Goal: Task Accomplishment & Management: Use online tool/utility

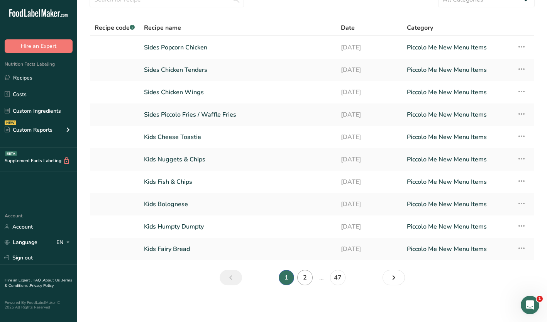
scroll to position [38, 0]
click at [399, 280] on link "Next page" at bounding box center [393, 276] width 22 height 15
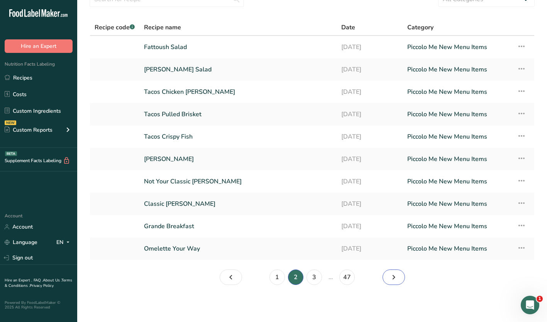
click at [399, 280] on link "Page 3." at bounding box center [393, 276] width 22 height 15
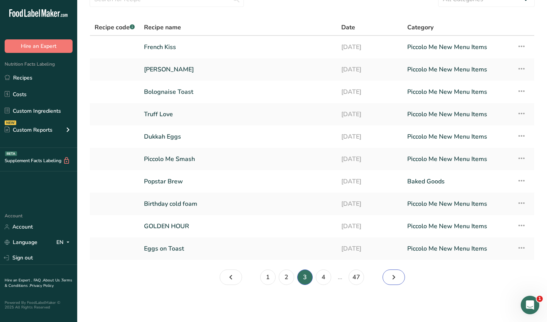
click at [398, 280] on link "Page 4." at bounding box center [393, 276] width 22 height 15
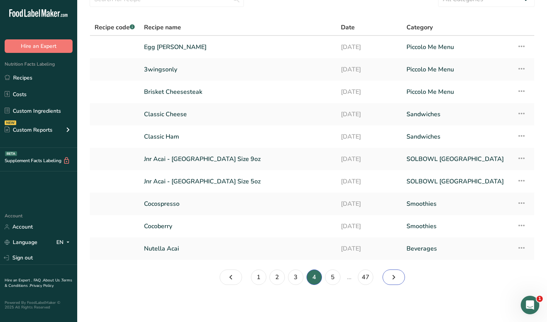
click at [398, 279] on link "Page 5." at bounding box center [393, 276] width 22 height 15
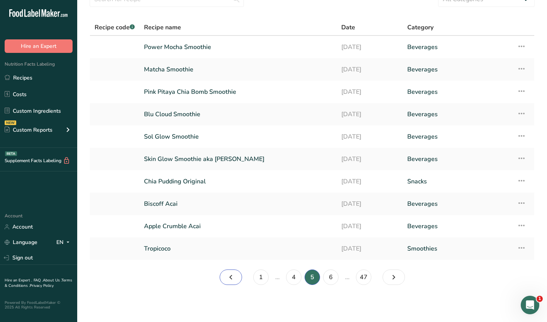
click at [238, 275] on link "Page 4." at bounding box center [231, 276] width 22 height 15
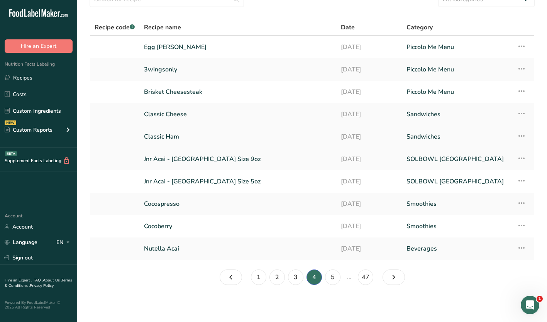
click at [164, 137] on link "Classic Ham" at bounding box center [237, 136] width 187 height 16
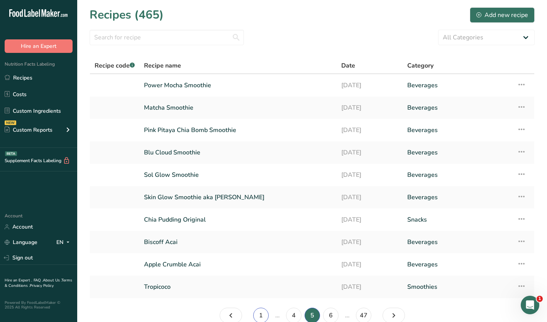
click at [258, 316] on link "1" at bounding box center [260, 314] width 15 height 15
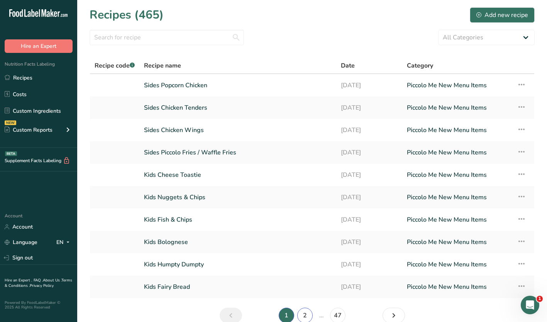
click at [307, 312] on link "2" at bounding box center [304, 314] width 15 height 15
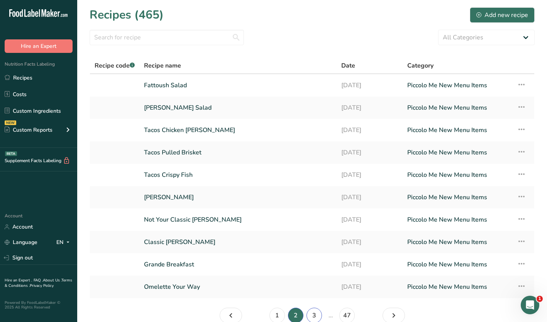
click at [313, 311] on link "3" at bounding box center [313, 314] width 15 height 15
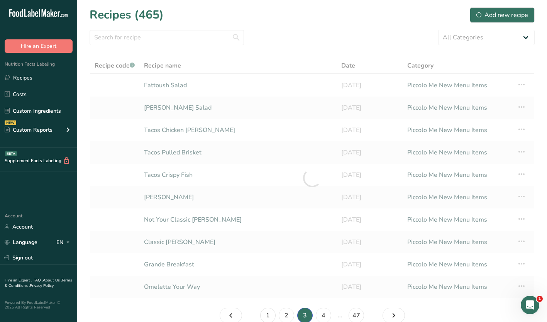
scroll to position [1, 0]
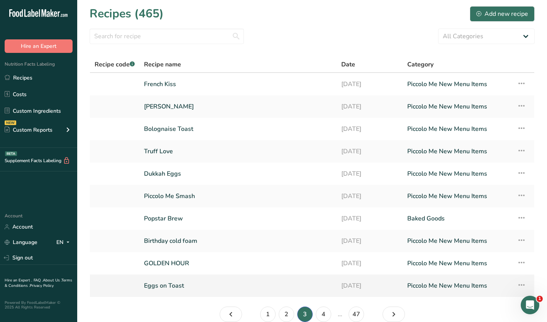
click at [181, 281] on link "Eggs on Toast" at bounding box center [238, 285] width 188 height 16
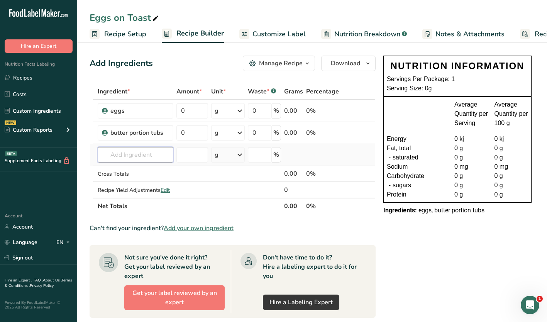
click at [120, 152] on input "text" at bounding box center [136, 154] width 76 height 15
type input "sourdough white"
click at [106, 171] on icon at bounding box center [105, 170] width 5 height 7
type input "Sourdough white"
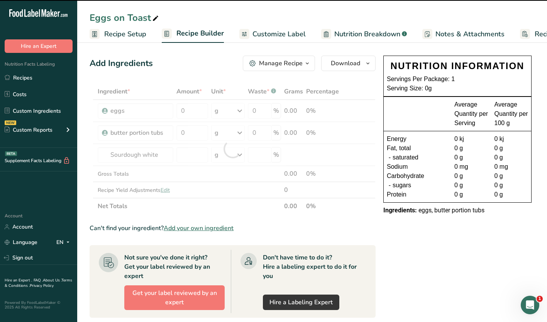
type input "0"
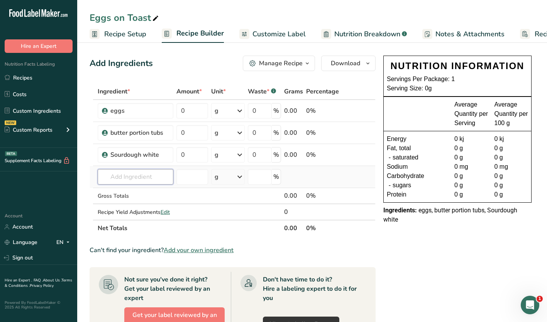
click at [140, 176] on input "text" at bounding box center [136, 176] width 76 height 15
type input "seasalt"
click at [115, 192] on p "Sea Salt" at bounding box center [117, 192] width 27 height 8
type input "Sea Salt"
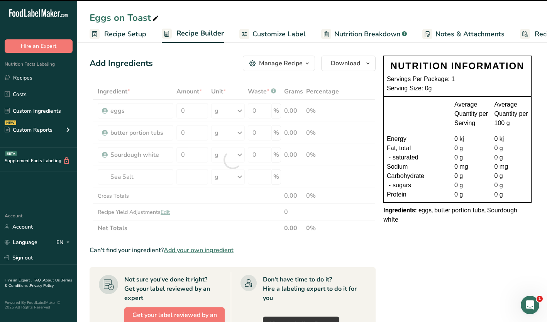
type input "0"
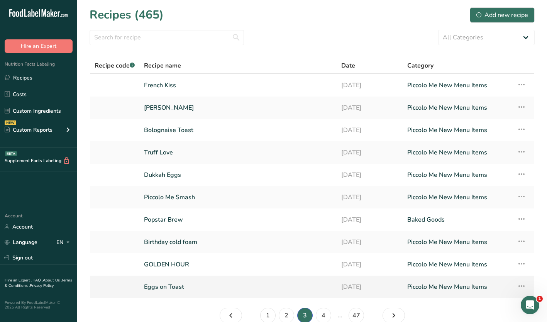
click at [186, 285] on link "Eggs on Toast" at bounding box center [238, 287] width 188 height 16
click at [171, 194] on link "Piccolo Me Smash" at bounding box center [238, 197] width 188 height 16
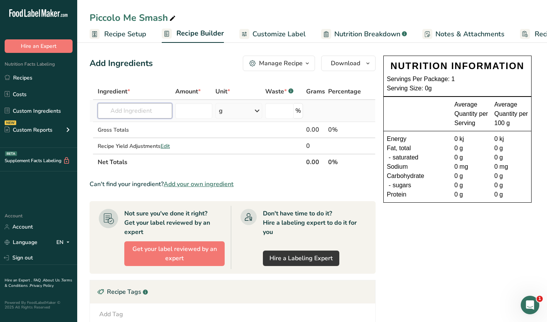
click at [123, 112] on input "text" at bounding box center [135, 110] width 74 height 15
type input "sourdhough white"
click at [132, 125] on span "6823736" at bounding box center [121, 126] width 22 height 7
type input "Sourdough white"
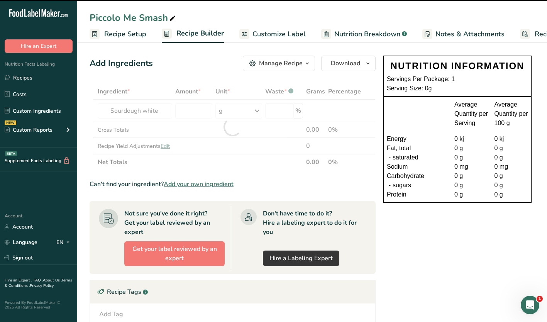
type input "0"
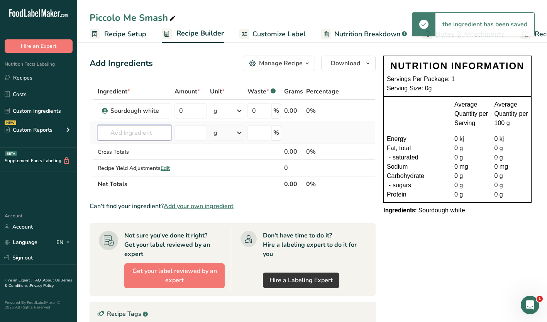
click at [142, 133] on input "text" at bounding box center [135, 132] width 74 height 15
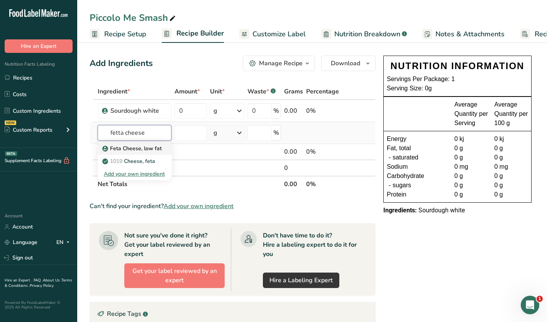
type input "fetta cheese"
click at [128, 148] on p "Feta Cheese, low fat" at bounding box center [133, 148] width 58 height 8
type input "Feta Cheese, low fat"
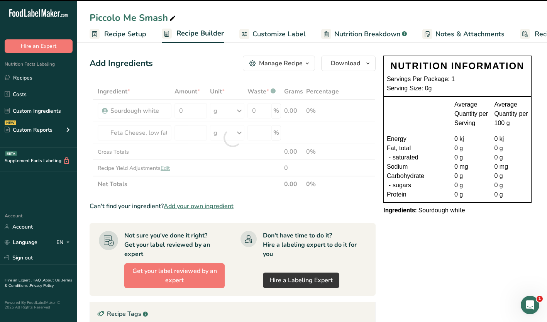
type input "0"
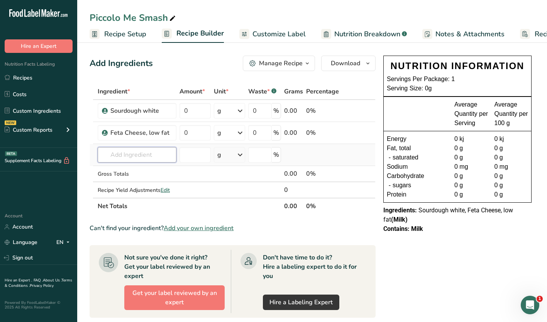
click at [116, 157] on input "text" at bounding box center [137, 154] width 79 height 15
type input "a"
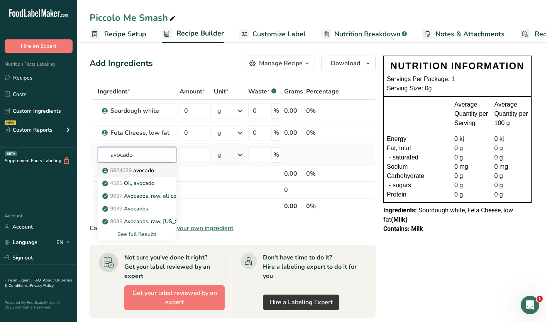
type input "avocado"
click at [114, 168] on span "6824039" at bounding box center [121, 170] width 22 height 7
type input "avocado"
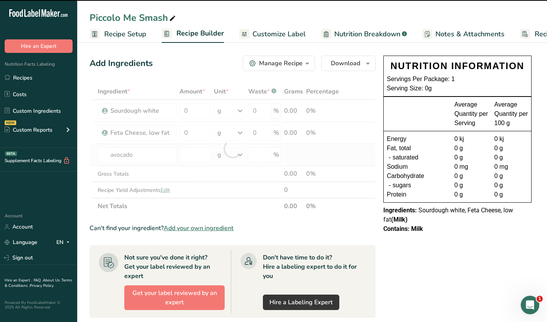
type input "0"
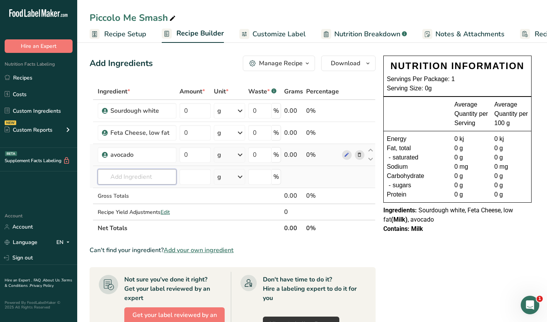
click at [112, 178] on input "text" at bounding box center [137, 176] width 79 height 15
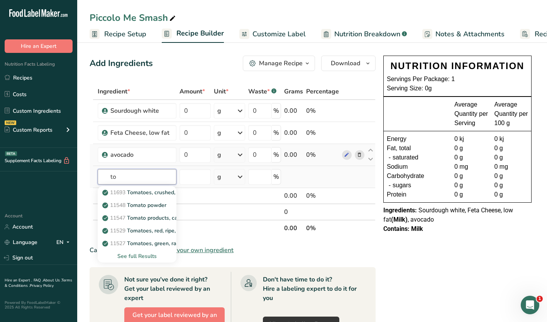
type input "t"
type input "cherry"
click at [115, 217] on p "Cherry Tomato" at bounding box center [125, 218] width 43 height 8
type input "Cherry Tomato"
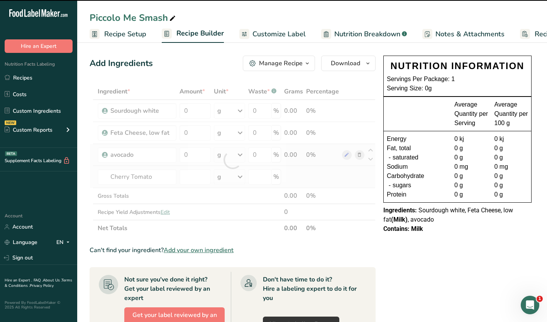
type input "0"
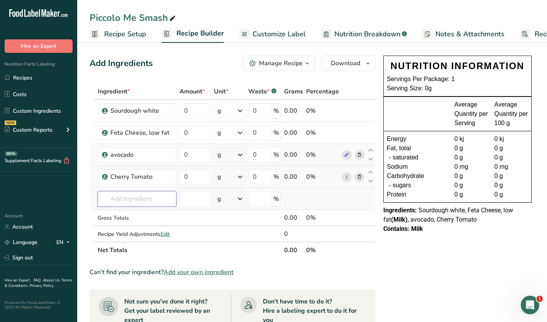
click at [109, 195] on input "text" at bounding box center [137, 198] width 79 height 15
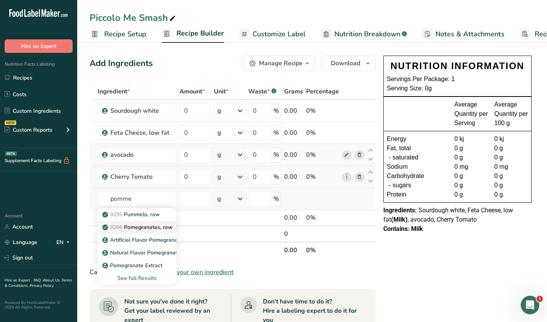
click at [134, 224] on p "9286 Pomegranates, raw" at bounding box center [138, 227] width 69 height 8
type input "Pomegranates, raw"
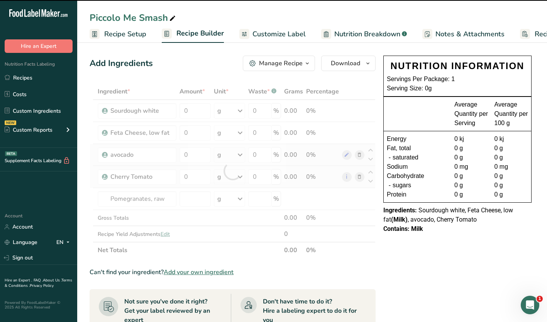
type input "0"
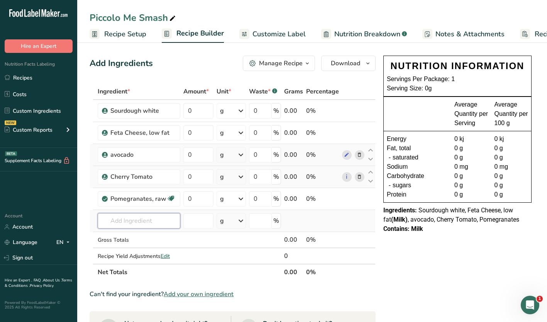
click at [124, 221] on input "text" at bounding box center [139, 220] width 83 height 15
type input "dukkah"
click at [131, 236] on span "6813602" at bounding box center [121, 236] width 22 height 7
type input "Dukkah"
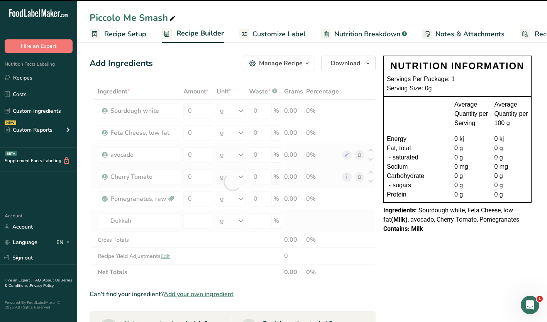
type input "0"
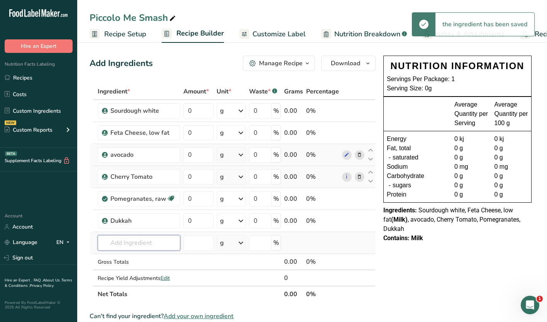
click at [118, 242] on input "text" at bounding box center [139, 242] width 83 height 15
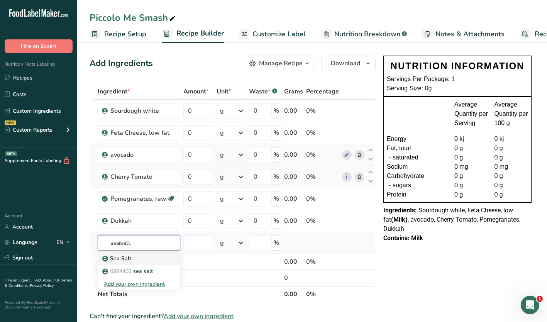
type input "seasalt"
click at [121, 256] on p "Sea Salt" at bounding box center [117, 258] width 27 height 8
type input "Sea Salt"
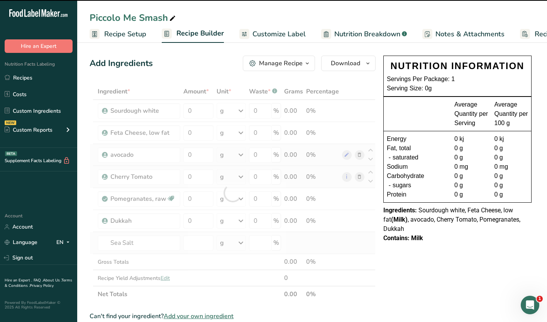
type input "0"
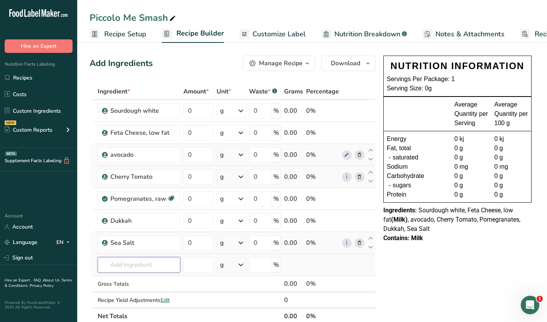
click at [130, 262] on input "text" at bounding box center [139, 264] width 83 height 15
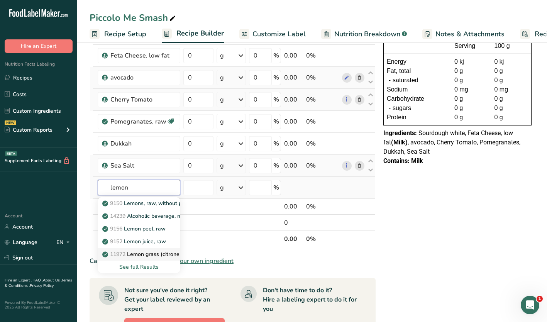
scroll to position [39, 0]
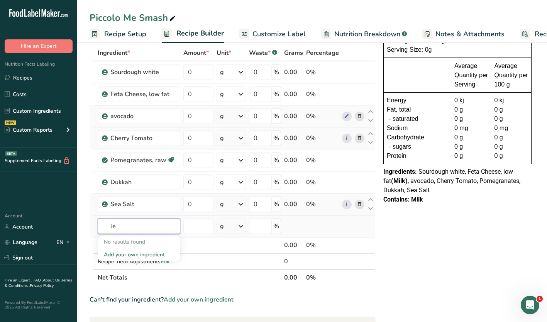
type input "l"
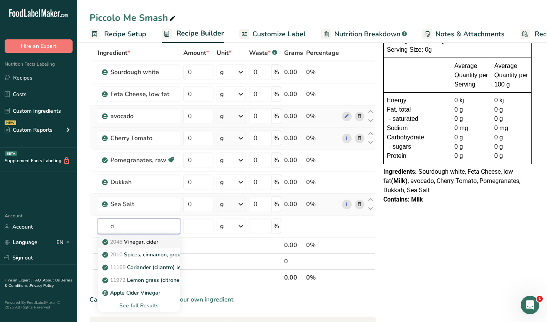
type input "c"
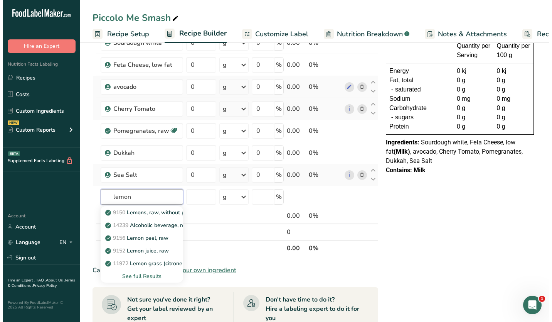
scroll to position [77, 0]
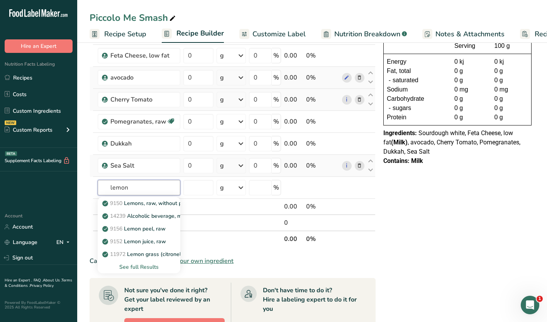
type input "lemon"
click at [133, 269] on div "See full Results" at bounding box center [139, 267] width 70 height 8
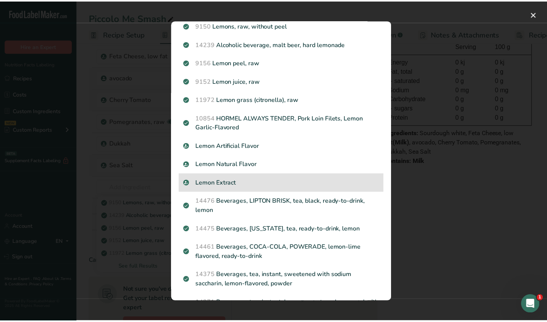
scroll to position [0, 0]
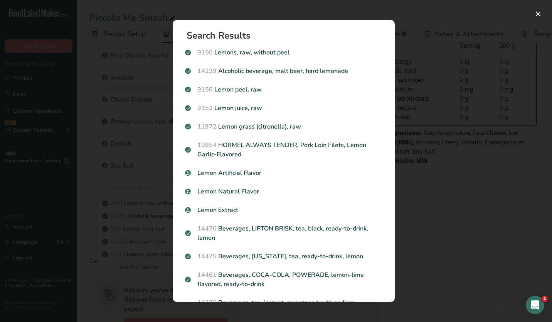
click at [456, 199] on div "Search results modal" at bounding box center [276, 161] width 552 height 322
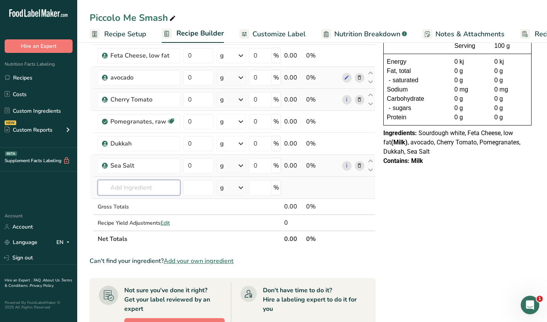
click at [124, 188] on input "text" at bounding box center [139, 187] width 83 height 15
type input "f"
type input "l"
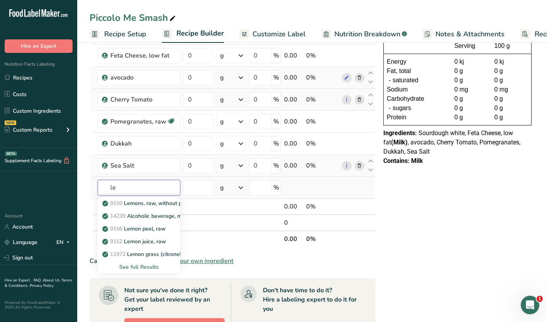
type input "l"
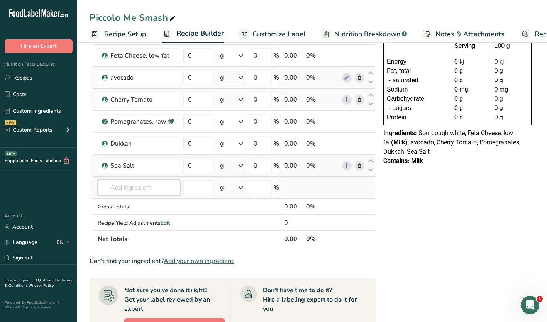
click at [123, 186] on input "text" at bounding box center [139, 187] width 83 height 15
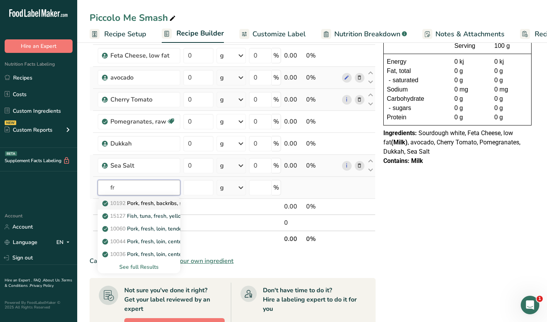
type input "f"
type input "l"
type input "f"
type input "l"
type input "olive"
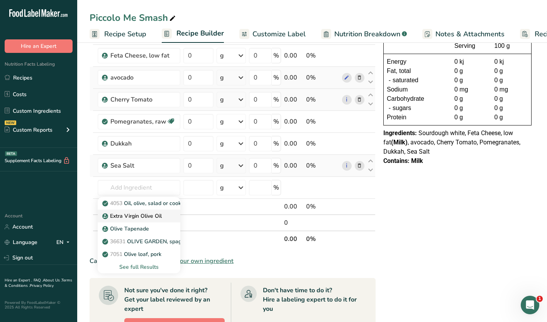
click at [141, 216] on p "Extra Virgin Olive Oil" at bounding box center [133, 216] width 58 height 8
type input "Extra Virgin Olive Oil"
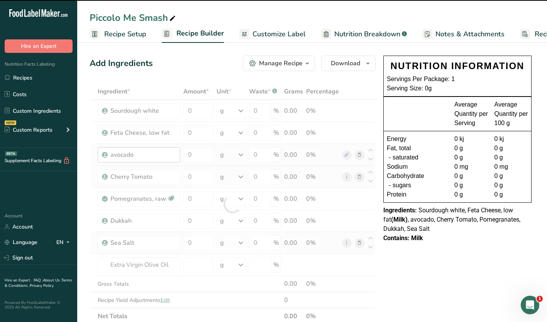
type input "0"
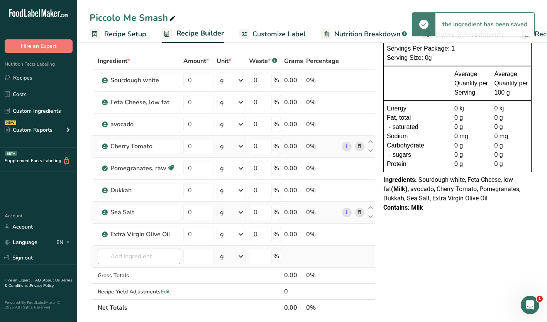
scroll to position [39, 0]
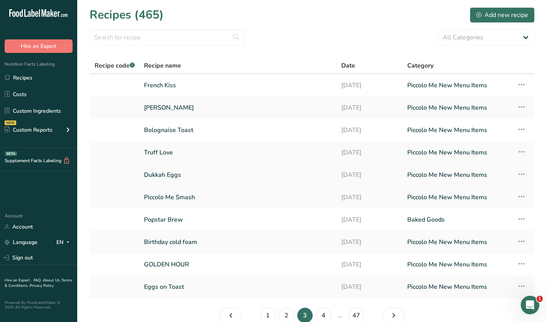
click at [154, 172] on link "Dukkah Eggs" at bounding box center [238, 175] width 188 height 16
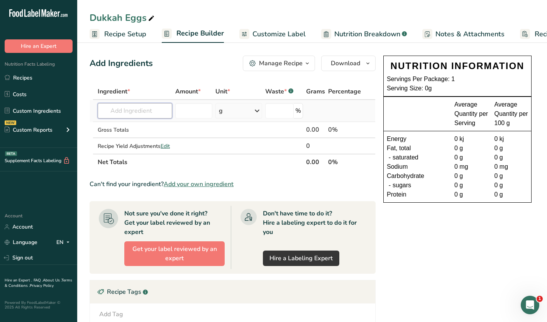
click at [139, 111] on input "text" at bounding box center [135, 110] width 74 height 15
type input "sourdough whote"
click at [140, 124] on p "6823736 Sourdough white" at bounding box center [140, 126] width 72 height 8
type input "Sourdough white"
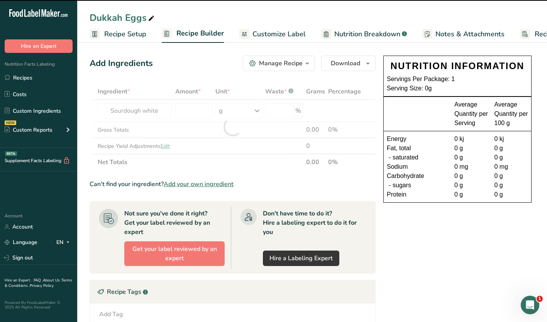
type input "0"
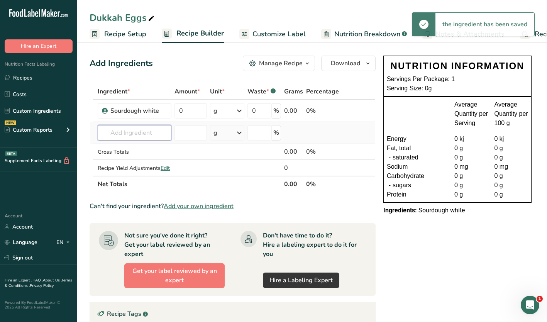
click at [123, 132] on input "text" at bounding box center [135, 132] width 74 height 15
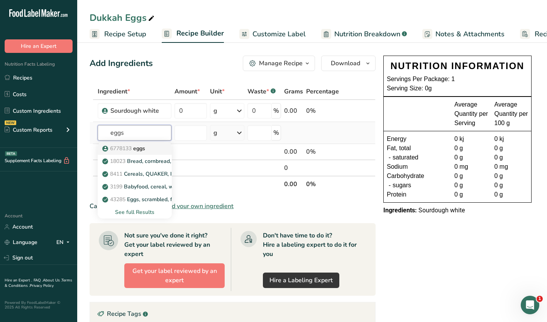
type input "eggs"
click at [127, 146] on span "6778133" at bounding box center [121, 148] width 22 height 7
type input "eggs"
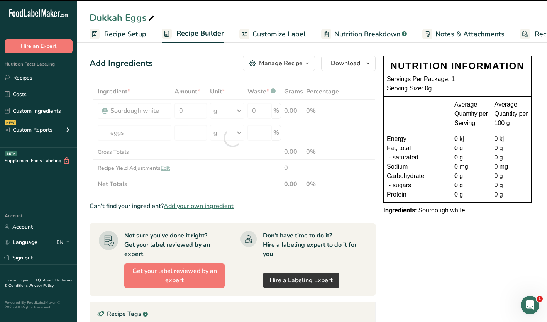
type input "0"
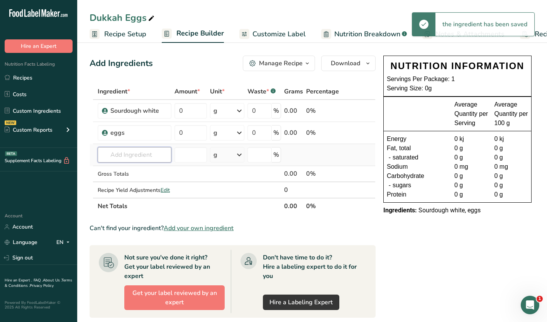
click at [114, 154] on input "text" at bounding box center [135, 154] width 74 height 15
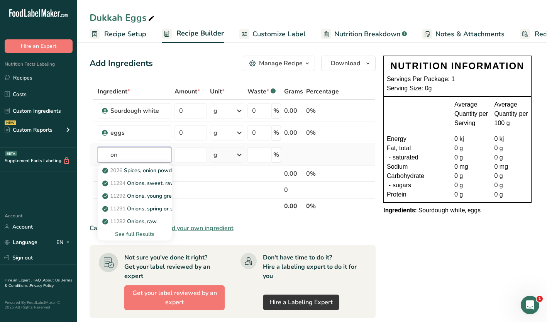
type input "o"
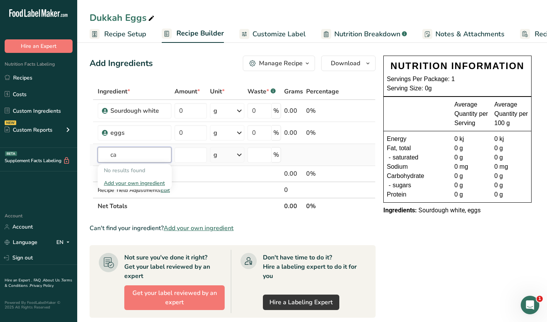
type input "c"
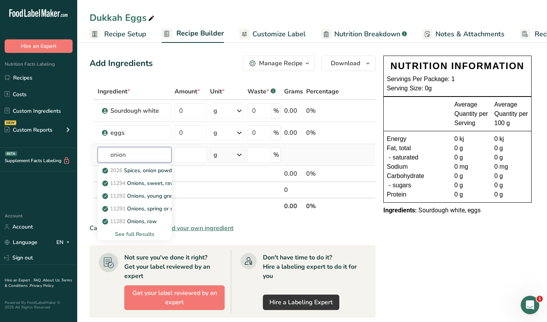
type input "onion"
click at [121, 232] on div "See full Results" at bounding box center [135, 234] width 62 height 8
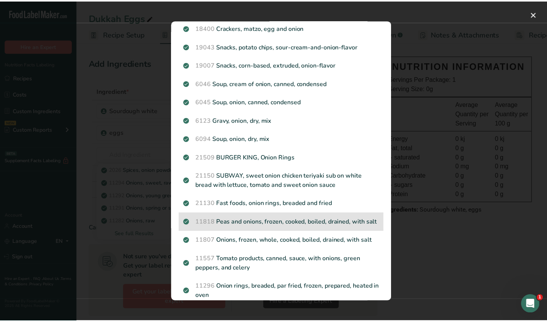
scroll to position [463, 0]
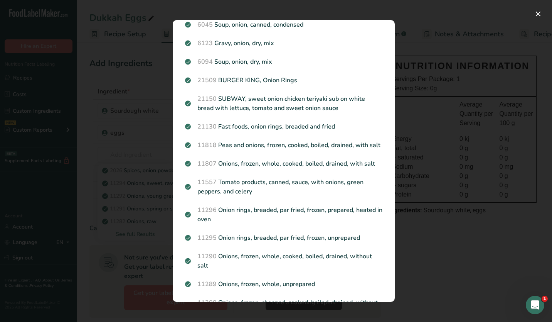
click at [462, 238] on div "Search results modal" at bounding box center [276, 161] width 552 height 322
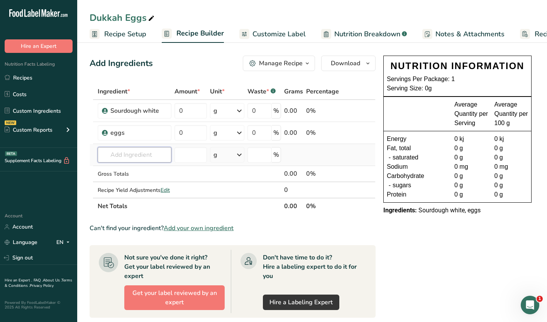
click at [120, 154] on input "text" at bounding box center [135, 154] width 74 height 15
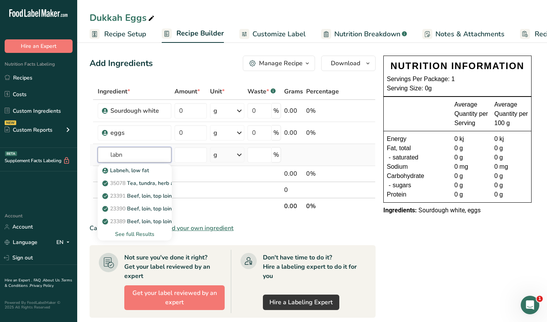
type input "labn"
click at [134, 162] on div "Labneh, low fat 35078 Tea, tundra, herb and laborador combination ([US_STATE] N…" at bounding box center [135, 201] width 74 height 78
click at [132, 168] on p "Labneh, low fat" at bounding box center [126, 170] width 45 height 8
type input "Labneh, low fat"
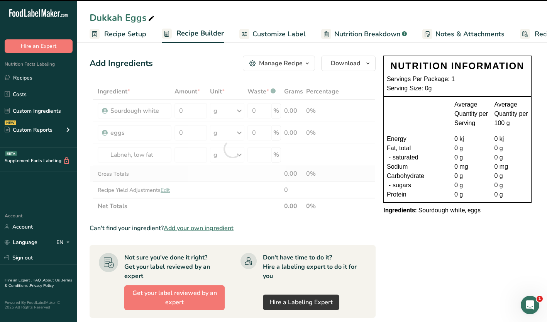
type input "0"
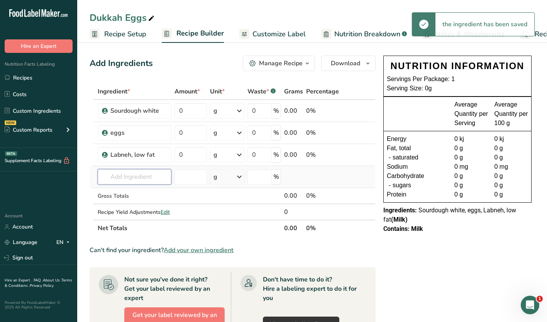
click at [118, 172] on input "text" at bounding box center [135, 176] width 74 height 15
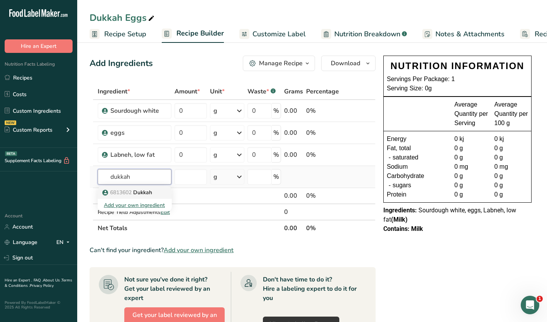
type input "dukkah"
click at [139, 191] on p "6813602 [GEOGRAPHIC_DATA]" at bounding box center [128, 192] width 48 height 8
type input "Dukkah"
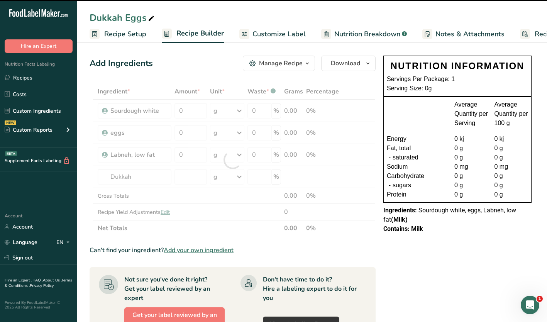
type input "0"
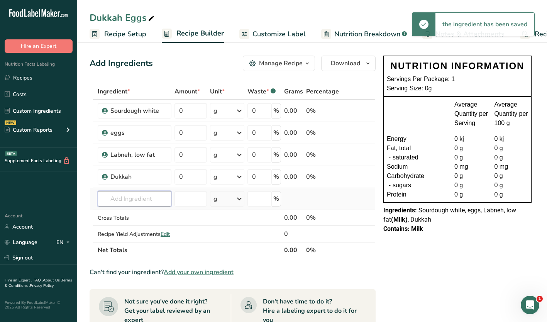
click at [134, 195] on input "text" at bounding box center [135, 198] width 74 height 15
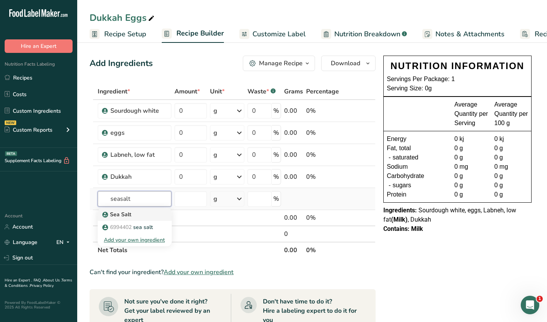
type input "seasalt"
click at [116, 213] on p "Sea Salt" at bounding box center [117, 214] width 27 height 8
type input "Sea Salt"
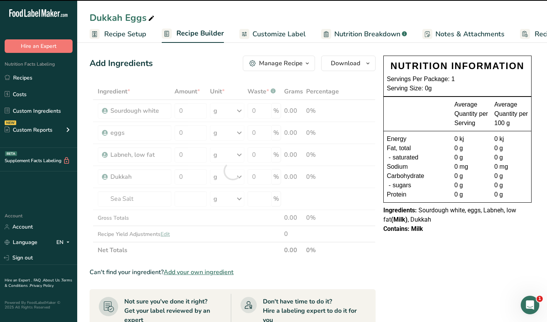
type input "0"
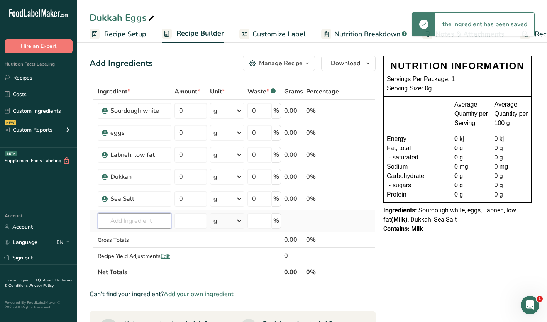
click at [122, 215] on input "text" at bounding box center [135, 220] width 74 height 15
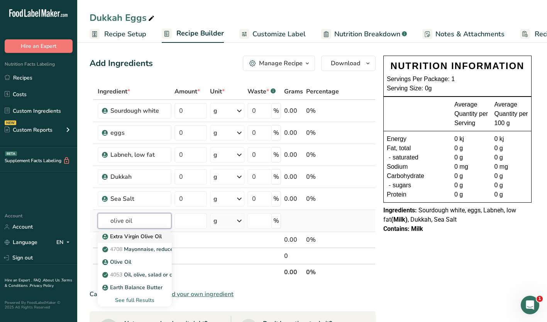
type input "olive oil"
click at [116, 236] on p "Extra Virgin Olive Oil" at bounding box center [133, 236] width 58 height 8
type input "Extra Virgin Olive Oil"
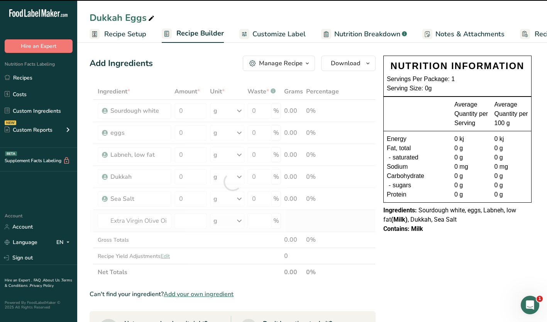
type input "0"
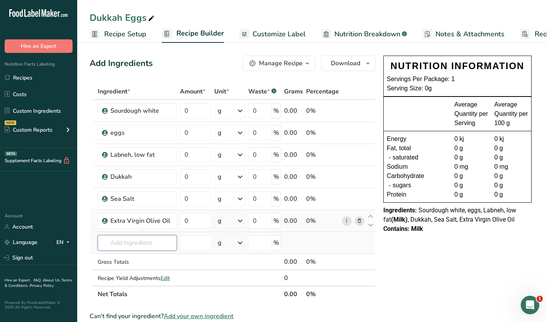
click at [133, 246] on input "text" at bounding box center [137, 242] width 79 height 15
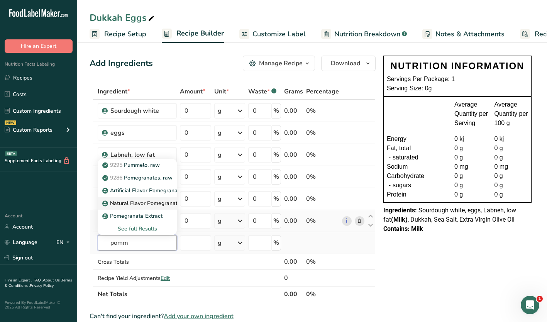
type input "pomm"
click at [128, 203] on p "Natural Flavor Pomegranate" at bounding box center [142, 203] width 77 height 8
type input "Natural Flavor Pomegranate"
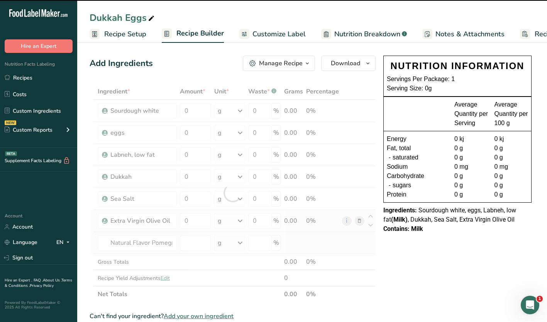
type input "0"
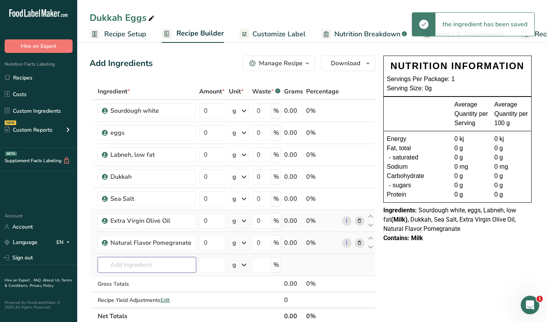
click at [122, 265] on input "text" at bounding box center [147, 264] width 98 height 15
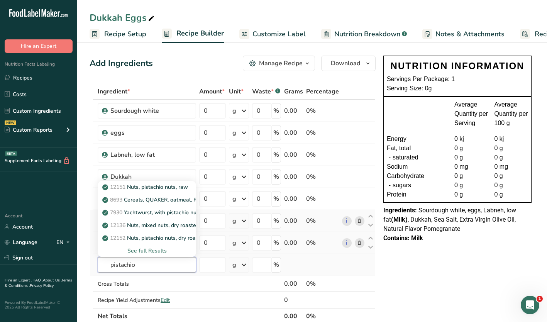
click at [152, 263] on input "pistachio" at bounding box center [147, 264] width 98 height 15
type input "pistachio"
click at [139, 250] on div "See full Results" at bounding box center [147, 251] width 86 height 8
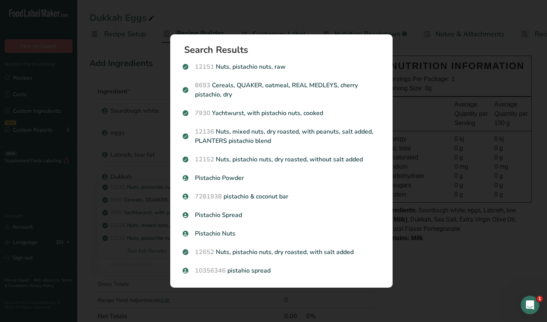
scroll to position [0, 0]
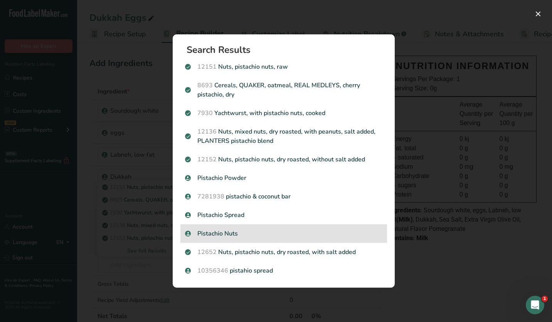
click at [211, 231] on p "Pistachio Nuts" at bounding box center [284, 233] width 198 height 9
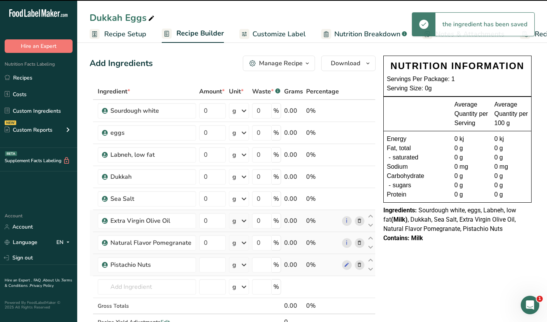
type input "0"
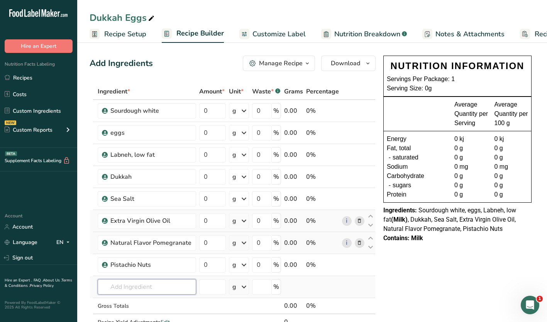
click at [133, 284] on input "text" at bounding box center [147, 286] width 98 height 15
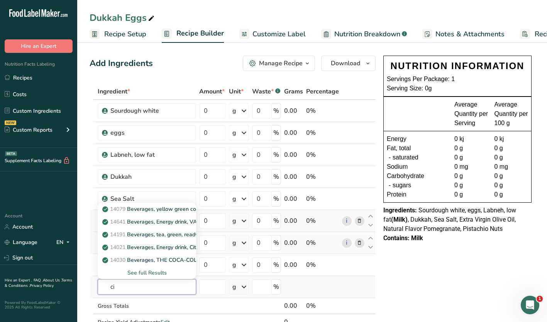
type input "c"
type input "lemon"
click at [134, 272] on div "See full Results" at bounding box center [147, 273] width 86 height 8
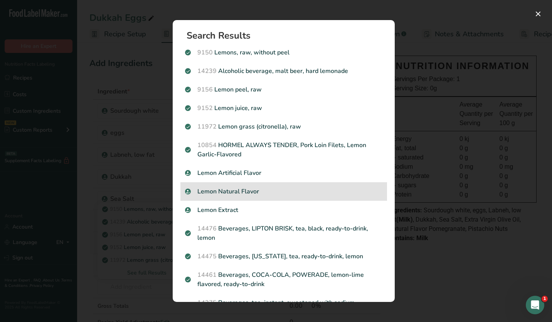
click at [204, 194] on p "Lemon Natural Flavor" at bounding box center [284, 191] width 198 height 9
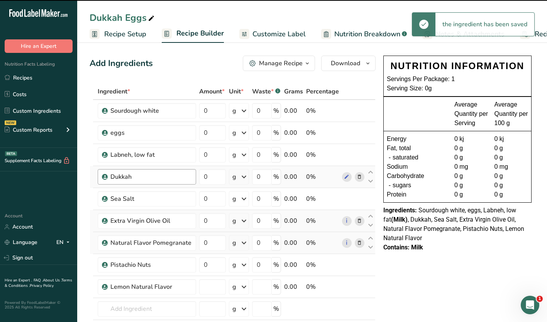
type input "0"
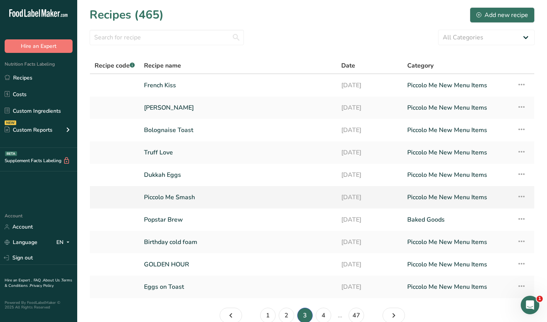
click at [169, 200] on link "Piccolo Me Smash" at bounding box center [238, 197] width 188 height 16
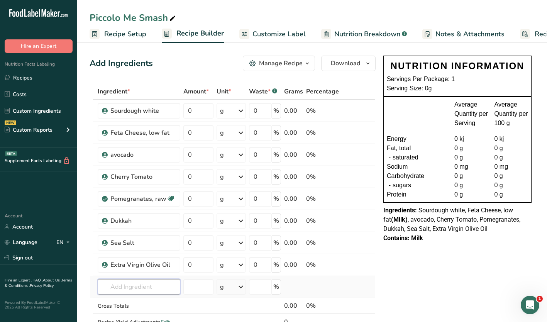
click at [130, 282] on input "text" at bounding box center [139, 286] width 83 height 15
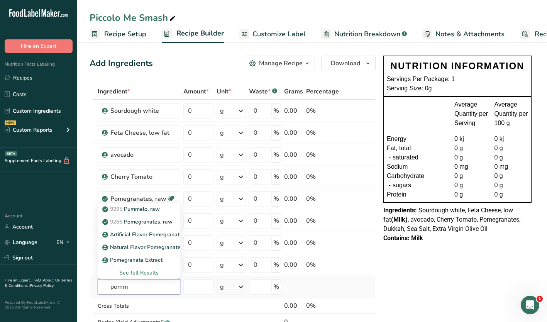
type input "pomm"
click at [135, 274] on div "See full Results" at bounding box center [139, 273] width 70 height 8
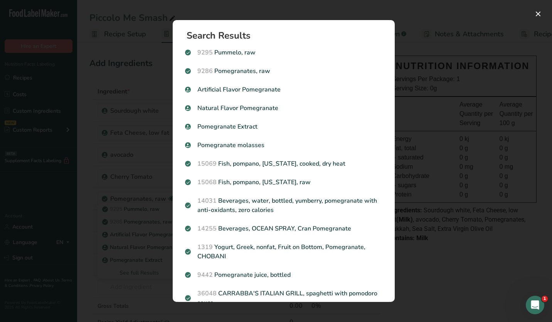
click at [408, 120] on div "Search results modal" at bounding box center [276, 161] width 552 height 322
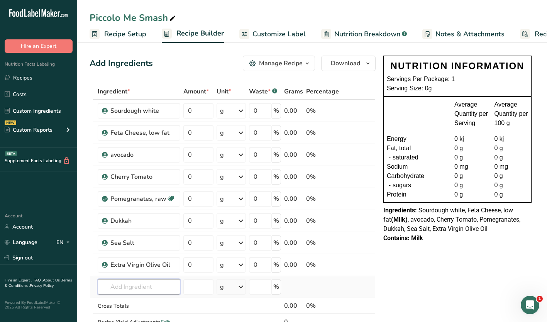
click at [130, 287] on input "text" at bounding box center [139, 286] width 83 height 15
type input "natural pom"
click at [121, 258] on p "Natural Flavor Pomegranate" at bounding box center [142, 260] width 77 height 8
type input "Natural Flavor Pomegranate"
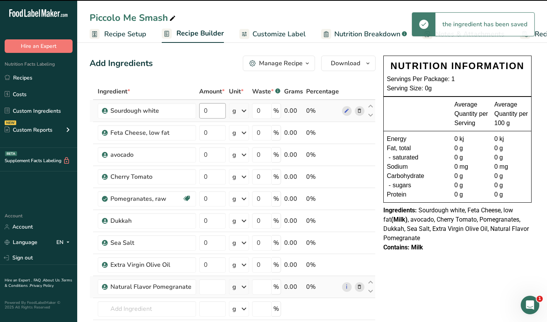
type input "0"
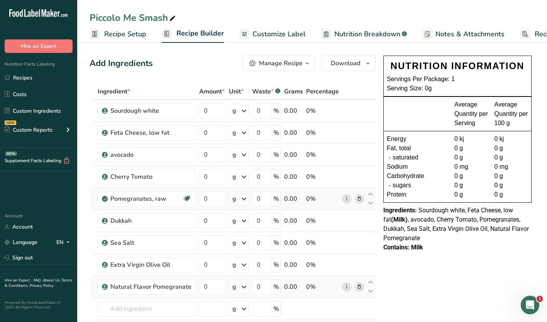
click at [359, 199] on icon at bounding box center [358, 199] width 5 height 8
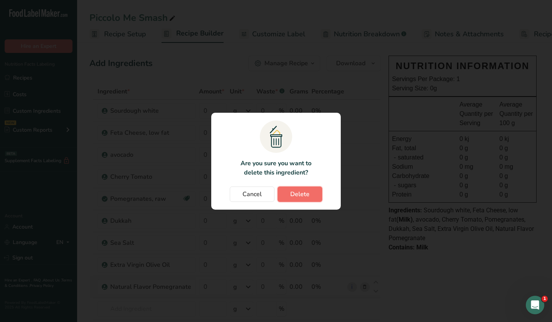
click at [303, 191] on span "Delete" at bounding box center [299, 193] width 19 height 9
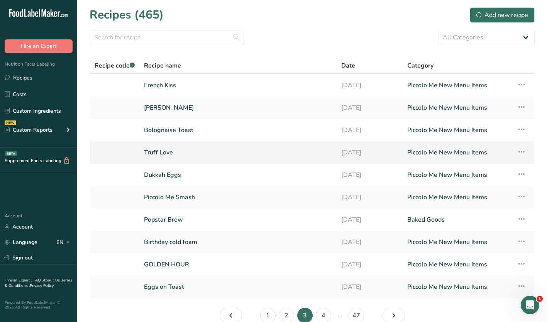
click at [159, 150] on link "Truff Love" at bounding box center [238, 152] width 188 height 16
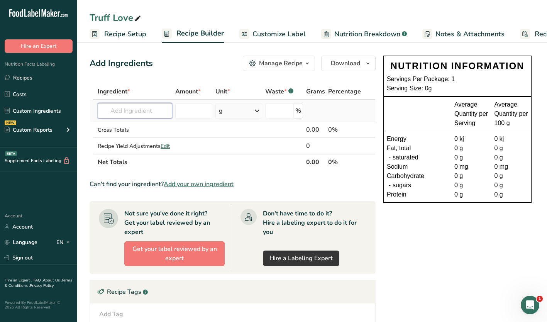
click at [132, 115] on input "text" at bounding box center [135, 110] width 74 height 15
type input "w"
type input "sour [PERSON_NAME]"
click at [153, 125] on p "6823736 Sourdough white" at bounding box center [140, 126] width 72 height 8
type input "Sourdough white"
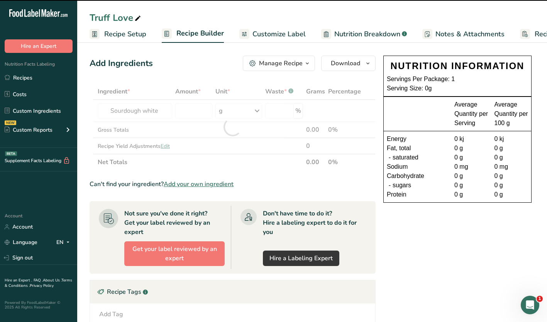
type input "0"
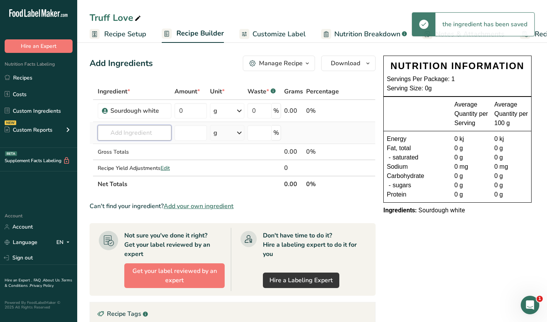
click at [118, 131] on input "text" at bounding box center [135, 132] width 74 height 15
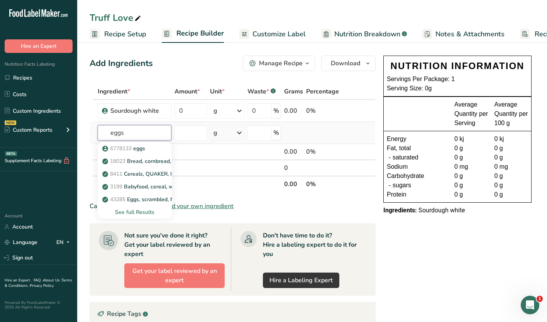
type input "eggs"
click at [140, 209] on div "See full Results" at bounding box center [135, 212] width 62 height 8
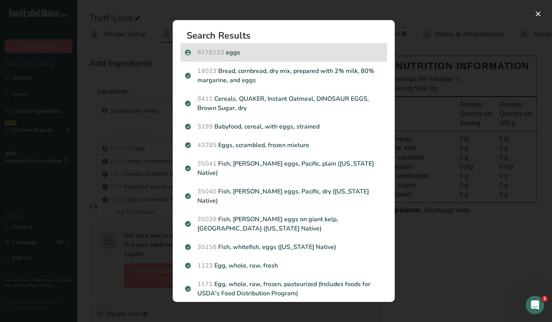
click at [219, 54] on span "6778133" at bounding box center [211, 52] width 27 height 8
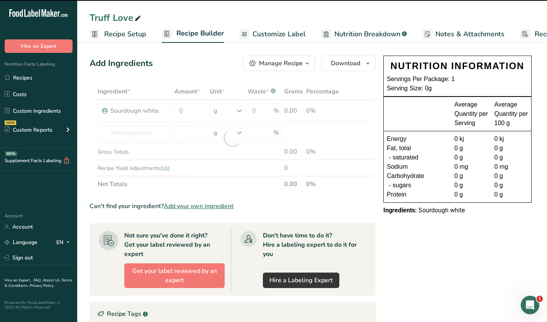
type input "0"
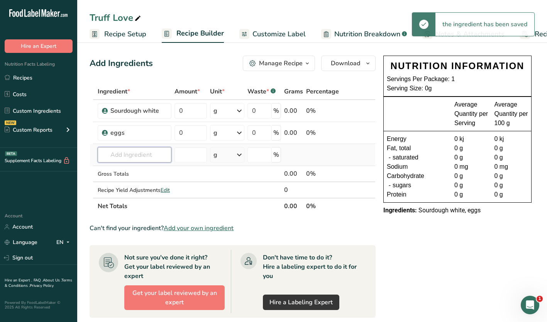
click at [111, 154] on input "text" at bounding box center [135, 154] width 74 height 15
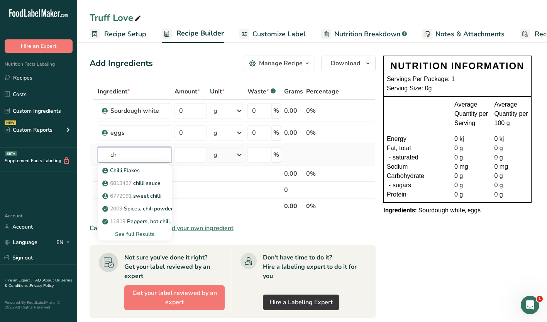
type input "c"
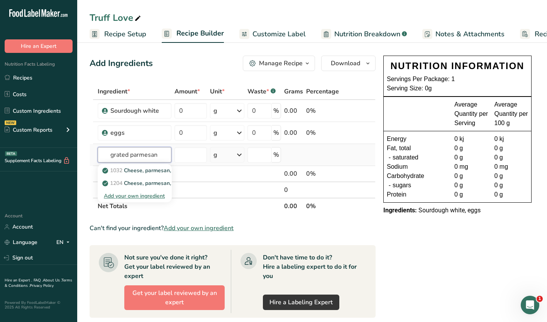
type input "grated parmesan"
click at [109, 193] on div "Add your own ingredient" at bounding box center [135, 196] width 62 height 8
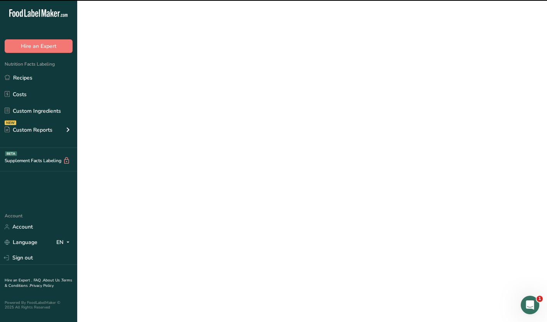
click at [133, 196] on div "Add your own ingredient" at bounding box center [135, 196] width 62 height 8
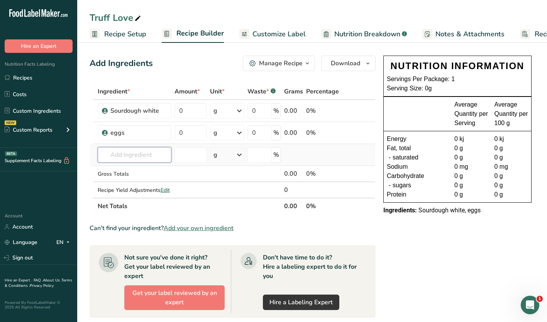
click at [118, 158] on input "text" at bounding box center [135, 154] width 74 height 15
type input "parmesan grated"
click at [141, 196] on div "Add your own ingredient" at bounding box center [135, 196] width 62 height 8
click at [121, 157] on input "text" at bounding box center [135, 154] width 74 height 15
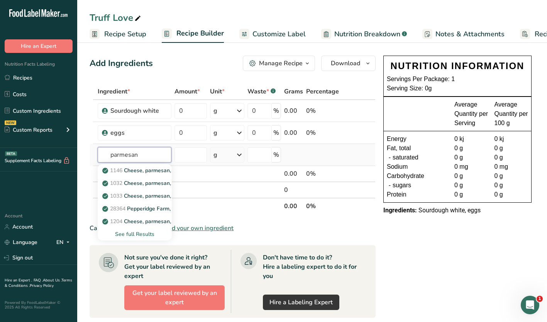
type input "parmesan"
click at [129, 233] on div "See full Results" at bounding box center [135, 234] width 62 height 8
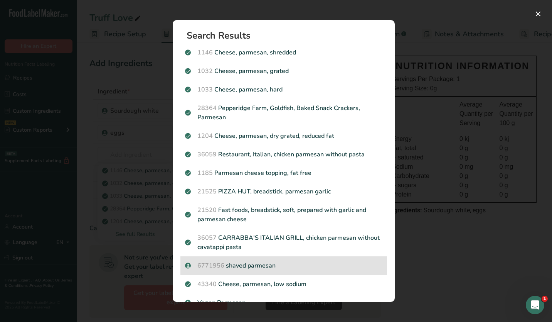
click at [257, 263] on p "6771956 shaved parmesan" at bounding box center [284, 265] width 198 height 9
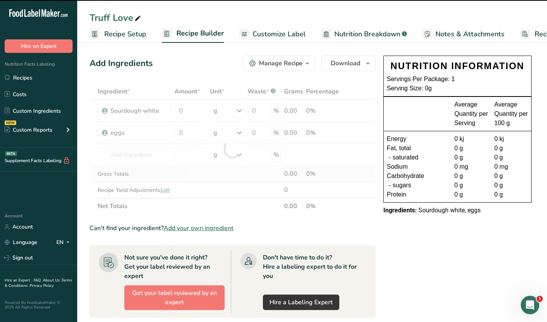
type input "0"
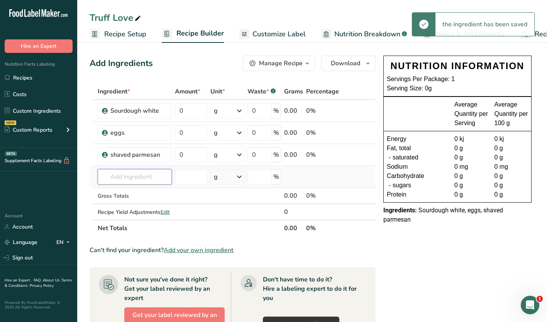
click at [124, 177] on input "text" at bounding box center [135, 176] width 74 height 15
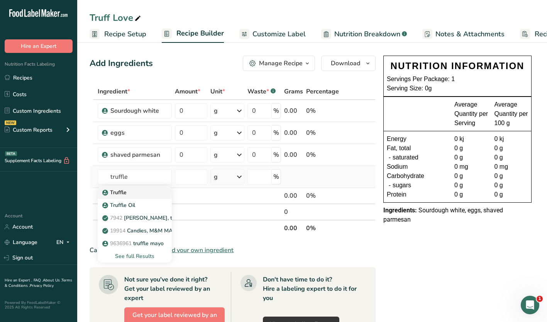
click at [117, 191] on p "Truffle" at bounding box center [115, 192] width 23 height 8
type input "Truffle"
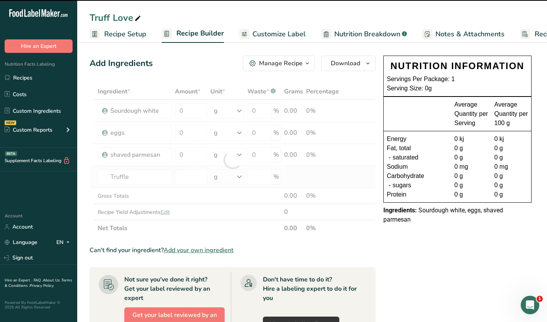
type input "0"
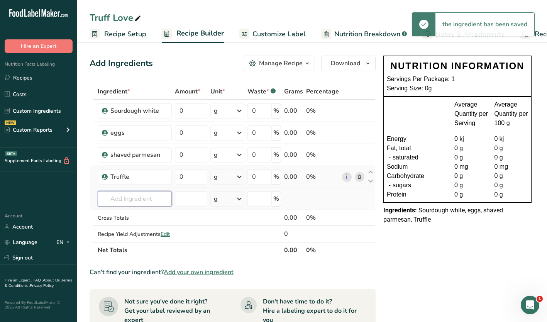
click at [111, 203] on input "text" at bounding box center [135, 198] width 74 height 15
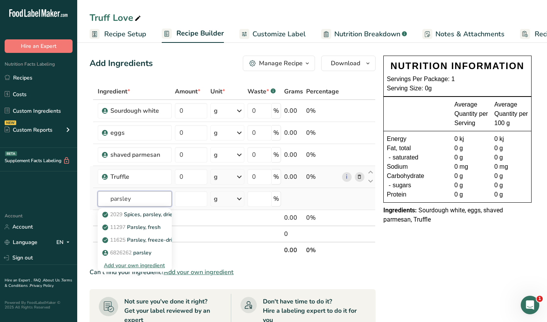
type input "parsley"
click at [123, 262] on div "Add your own ingredient" at bounding box center [135, 265] width 62 height 8
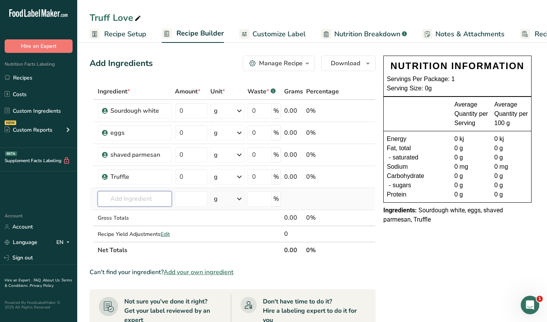
click at [117, 195] on input "text" at bounding box center [135, 198] width 74 height 15
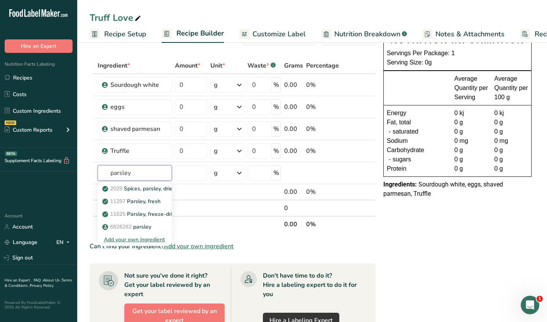
scroll to position [39, 0]
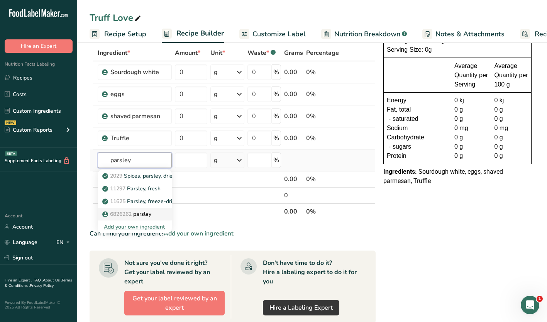
type input "parsley"
click at [128, 212] on span "6826262" at bounding box center [121, 213] width 22 height 7
type input "parsley"
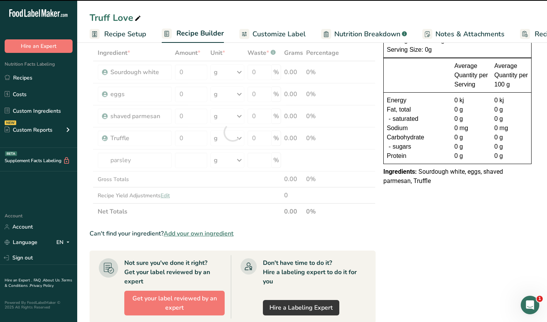
type input "0"
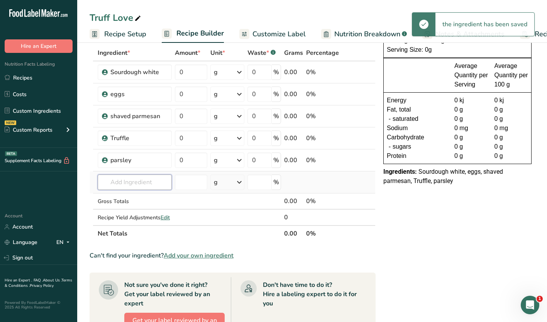
click at [110, 176] on input "text" at bounding box center [135, 181] width 74 height 15
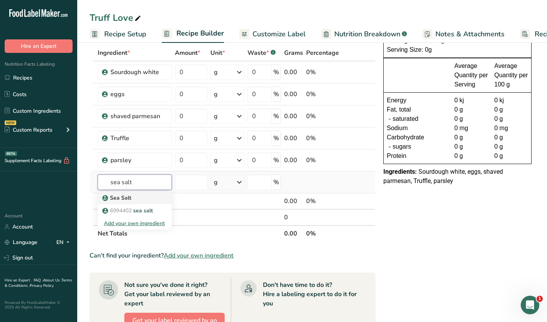
type input "sea salt"
click at [115, 197] on p "Sea Salt" at bounding box center [117, 198] width 27 height 8
type input "Sea Salt"
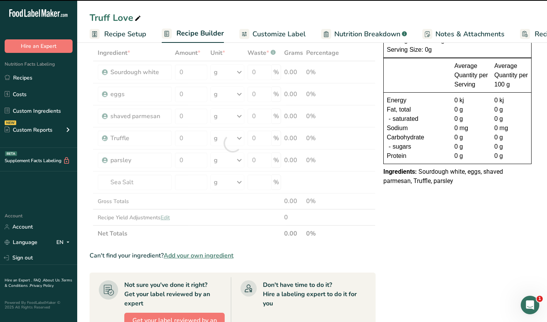
type input "0"
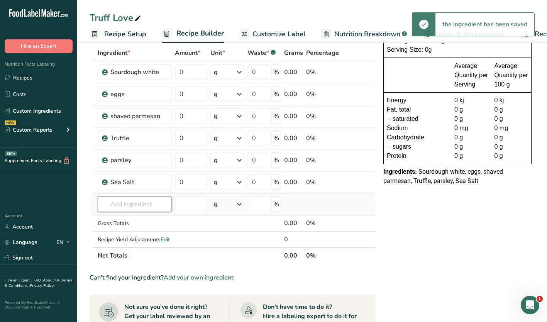
click at [111, 202] on input "text" at bounding box center [135, 203] width 74 height 15
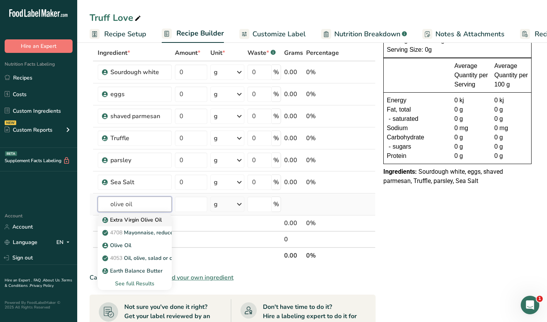
type input "olive oil"
click at [108, 220] on span at bounding box center [105, 219] width 6 height 9
type input "Extra Virgin Olive Oil"
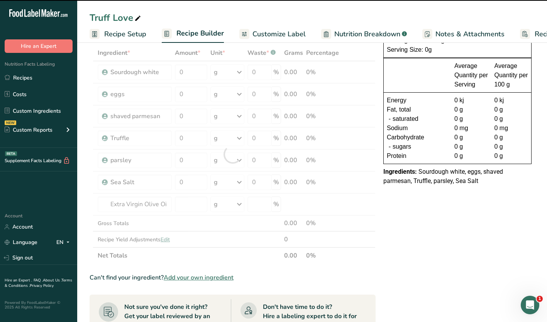
type input "0"
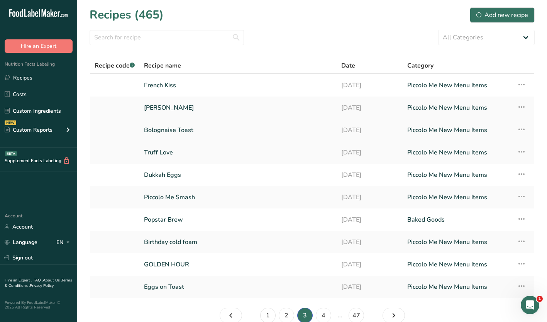
click at [170, 130] on link "Bolognaise Toast" at bounding box center [238, 130] width 188 height 16
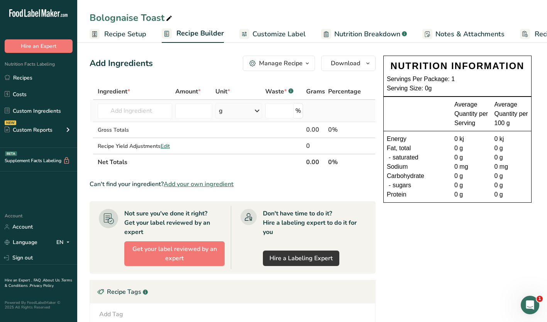
click at [125, 120] on td "Almond flour 1211 Milk, whole, 3.25% milkfat, without added vitamin A and [MEDI…" at bounding box center [135, 111] width 78 height 22
click at [127, 110] on input "text" at bounding box center [135, 110] width 74 height 15
type input "sourdough white"
click at [138, 126] on p "6823736 Sourdough white" at bounding box center [140, 126] width 72 height 8
type input "Sourdough white"
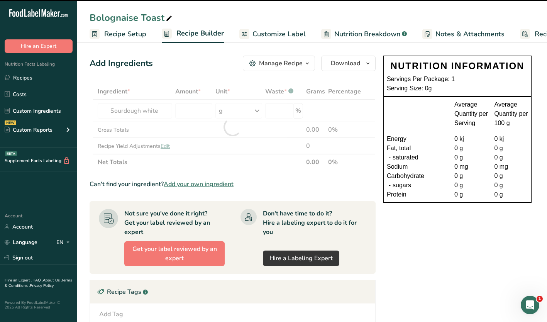
type input "0"
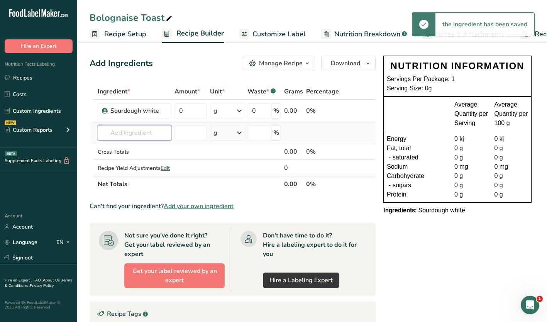
click at [130, 133] on input "text" at bounding box center [135, 132] width 74 height 15
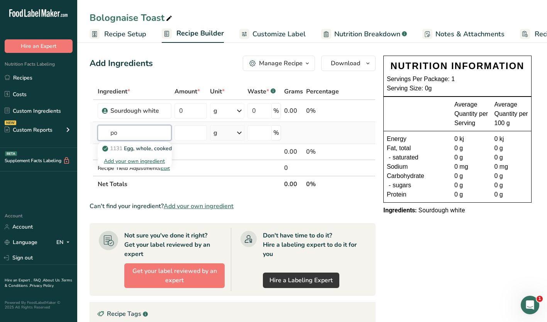
type input "p"
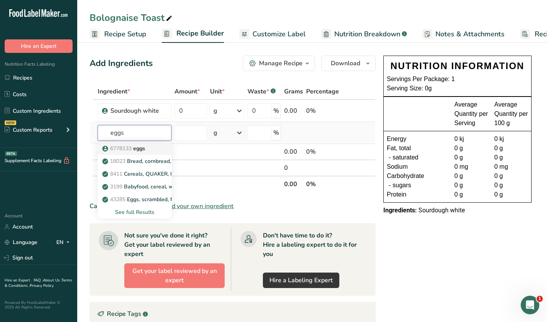
type input "eggs"
click at [147, 148] on div "6778133 eggs" at bounding box center [128, 148] width 49 height 8
type input "eggs"
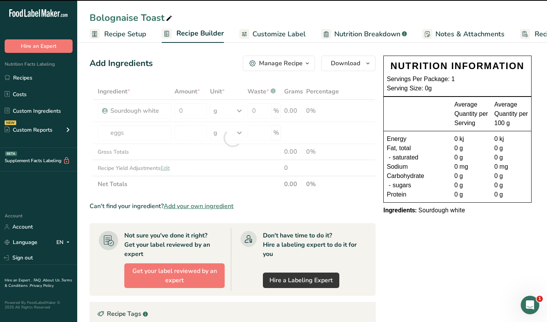
type input "0"
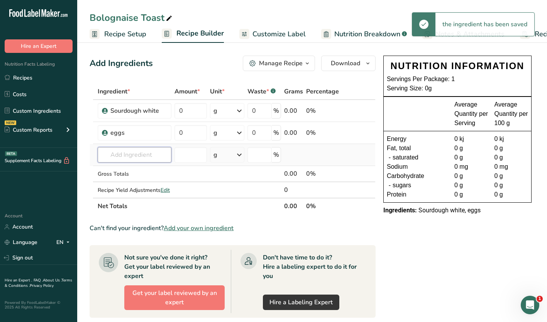
click at [113, 154] on input "text" at bounding box center [135, 154] width 74 height 15
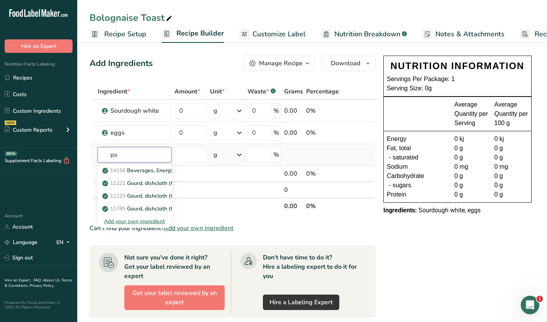
type input "p"
type input "parmesan"
click at [116, 234] on div "See full Results" at bounding box center [135, 234] width 62 height 8
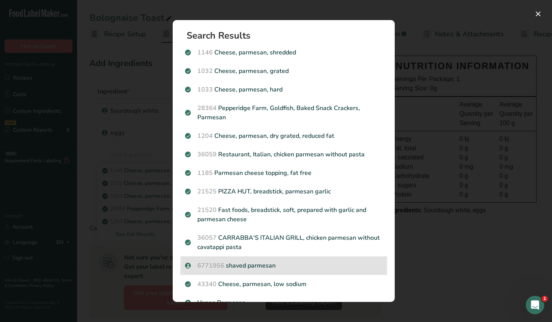
click at [225, 267] on span "6771956" at bounding box center [211, 265] width 27 height 8
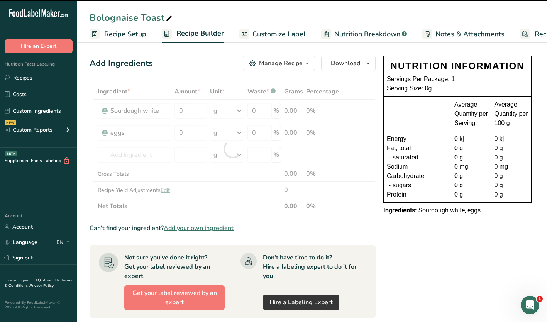
type input "0"
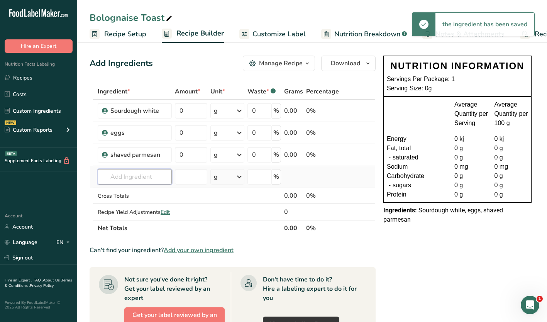
click at [123, 175] on input "text" at bounding box center [135, 176] width 74 height 15
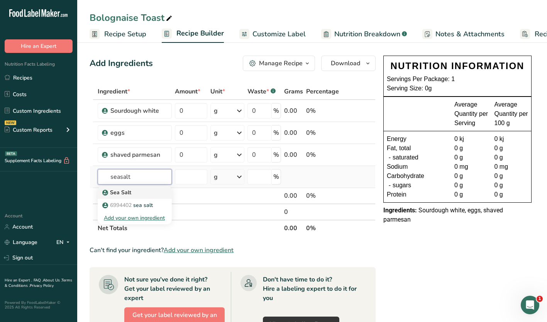
type input "seasalt"
click at [115, 190] on p "Sea Salt" at bounding box center [117, 192] width 27 height 8
type input "Sea Salt"
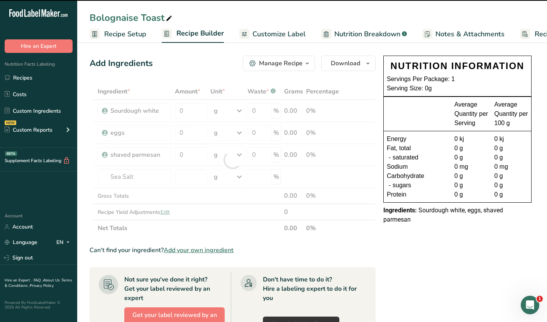
type input "0"
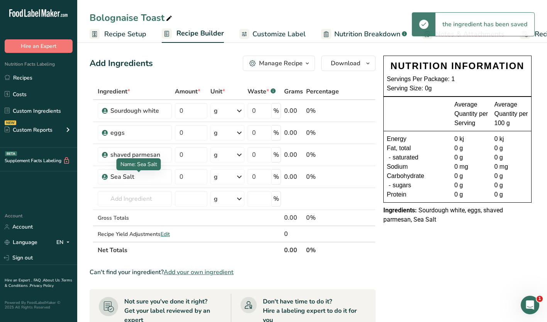
click at [118, 176] on div "Sea Salt" at bounding box center [138, 176] width 57 height 9
click at [119, 195] on input "text" at bounding box center [135, 198] width 74 height 15
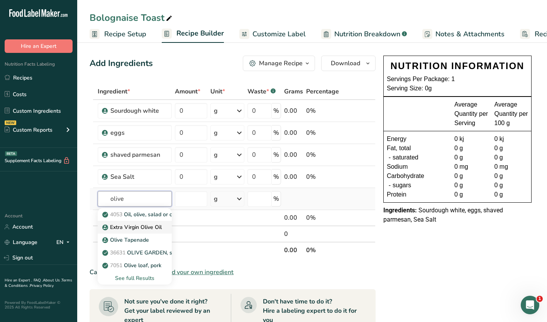
type input "olive"
click at [132, 226] on p "Extra Virgin Olive Oil" at bounding box center [133, 227] width 58 height 8
type input "Extra Virgin Olive Oil"
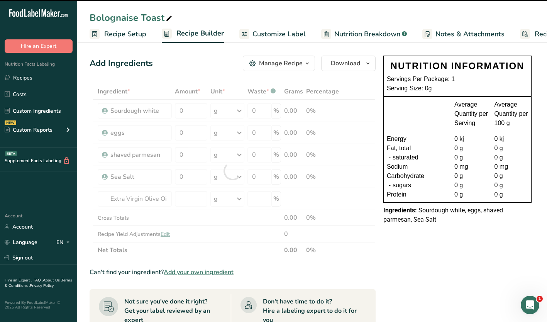
type input "0"
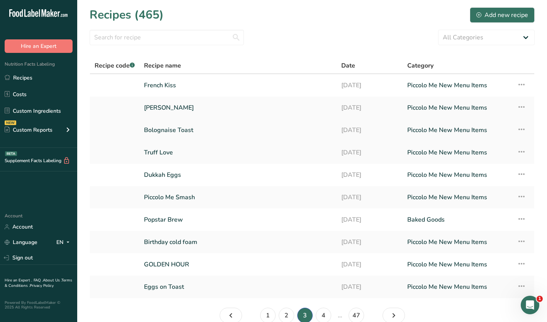
click at [177, 130] on link "Bolognaise Toast" at bounding box center [238, 130] width 188 height 16
click at [170, 106] on link "[PERSON_NAME]" at bounding box center [238, 108] width 188 height 16
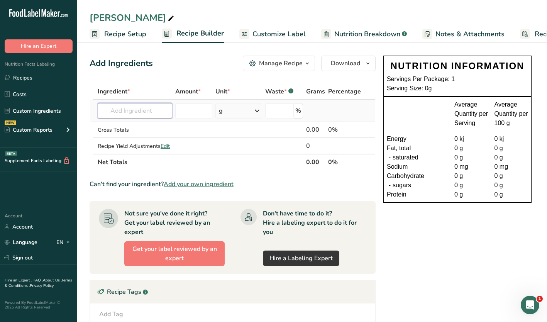
click at [150, 110] on input "text" at bounding box center [135, 110] width 74 height 15
type input "w"
type input "sourdough white"
click at [132, 125] on span "6823736" at bounding box center [121, 126] width 22 height 7
type input "Sourdough white"
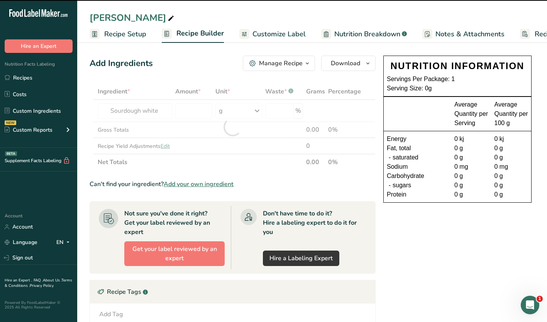
type input "0"
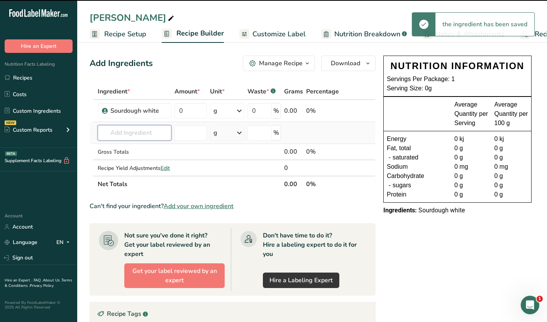
click at [130, 132] on input "text" at bounding box center [135, 132] width 74 height 15
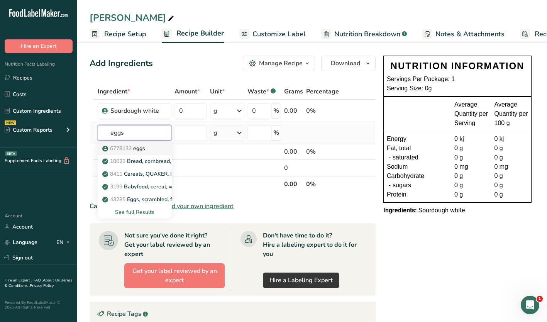
type input "eggs"
click at [124, 148] on span "6778133" at bounding box center [121, 148] width 22 height 7
type input "eggs"
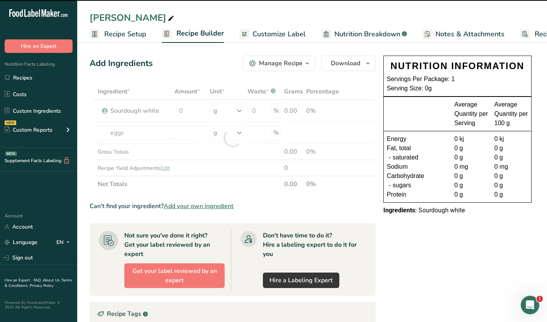
type input "0"
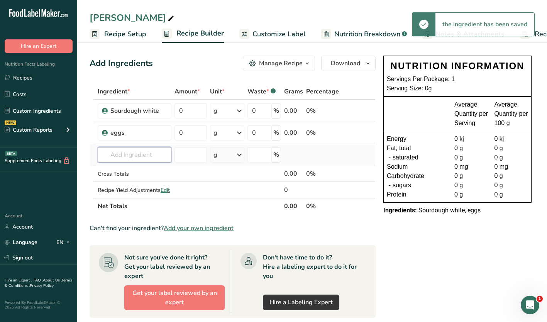
click at [122, 155] on input "text" at bounding box center [135, 154] width 74 height 15
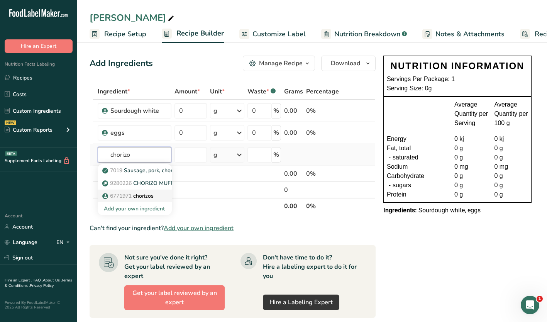
type input "chorizo"
click at [116, 195] on span "6771971" at bounding box center [121, 195] width 22 height 7
type input "chorizos"
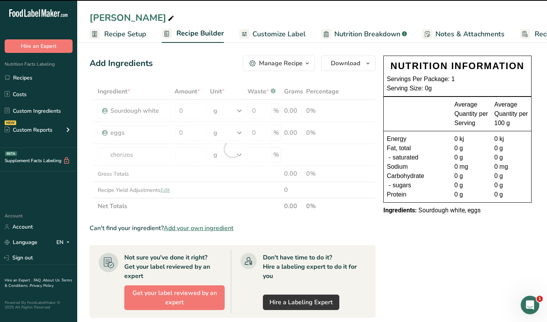
type input "0"
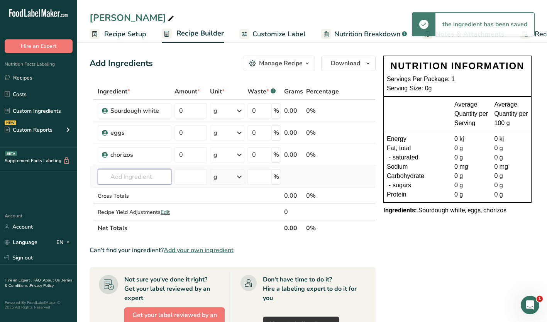
click at [119, 174] on input "text" at bounding box center [135, 176] width 74 height 15
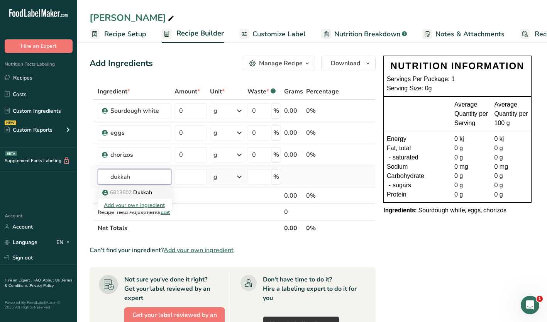
type input "dukkah"
click at [134, 191] on p "6813602 [GEOGRAPHIC_DATA]" at bounding box center [128, 192] width 48 height 8
type input "Dukkah"
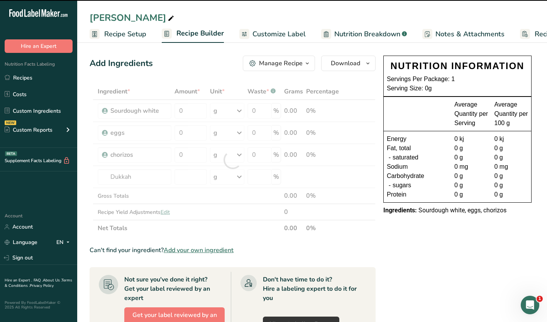
type input "0"
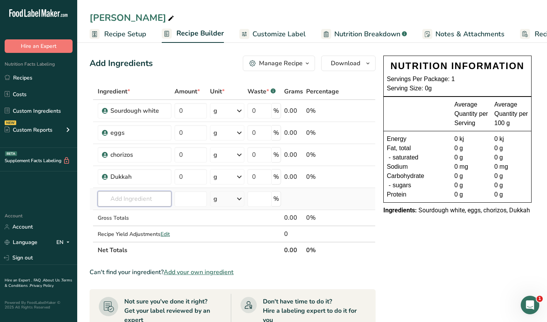
click at [123, 195] on input "text" at bounding box center [135, 198] width 74 height 15
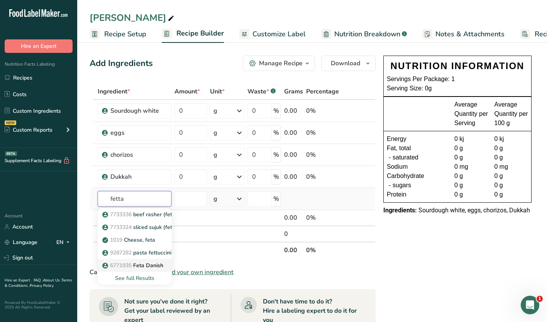
type input "fetta"
click at [111, 265] on span "6771935" at bounding box center [121, 265] width 22 height 7
type input "Feta Danish"
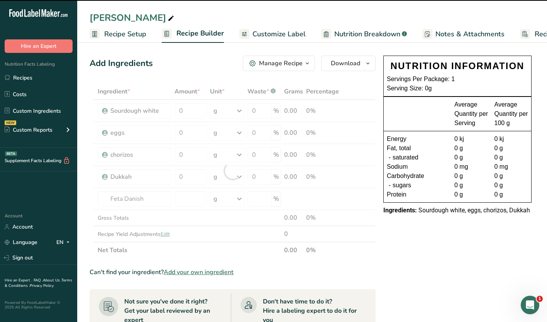
type input "0"
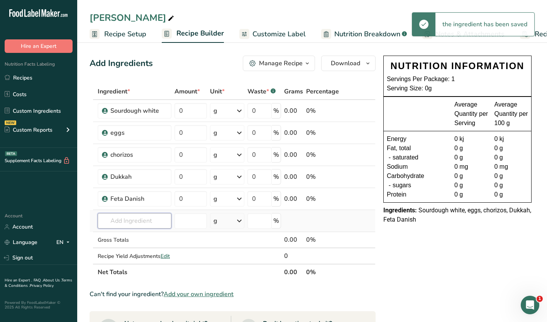
click at [109, 224] on input "text" at bounding box center [135, 220] width 74 height 15
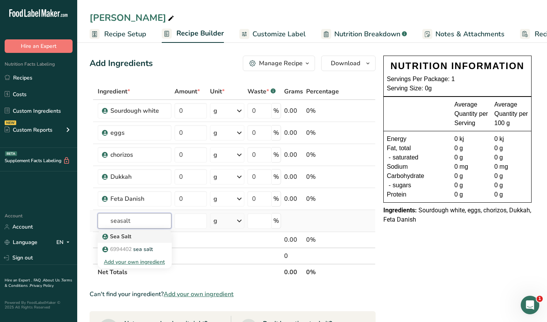
type input "seasalt"
click at [104, 236] on icon at bounding box center [105, 236] width 5 height 7
type input "Sea Salt"
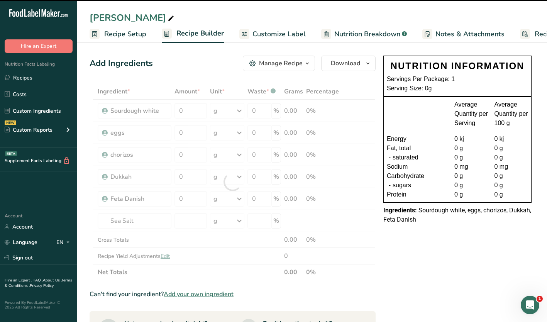
type input "0"
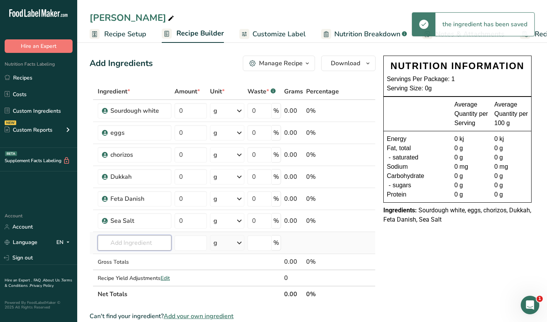
click at [115, 238] on input "text" at bounding box center [135, 242] width 74 height 15
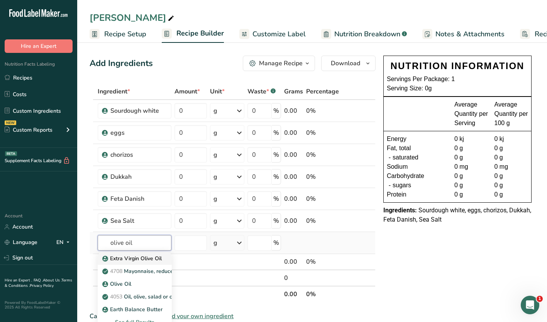
type input "olive oil"
click at [107, 257] on icon at bounding box center [105, 258] width 5 height 7
type input "Extra Virgin Olive Oil"
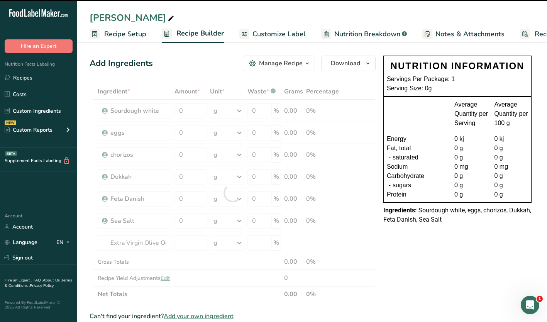
type input "0"
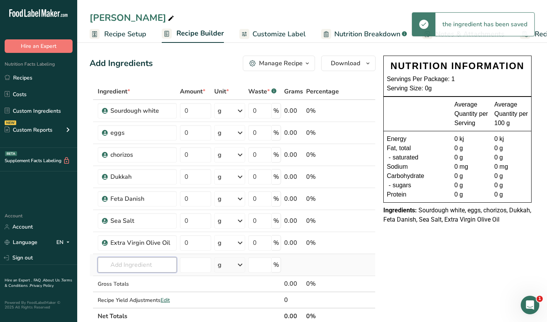
click at [106, 267] on input "text" at bounding box center [137, 264] width 79 height 15
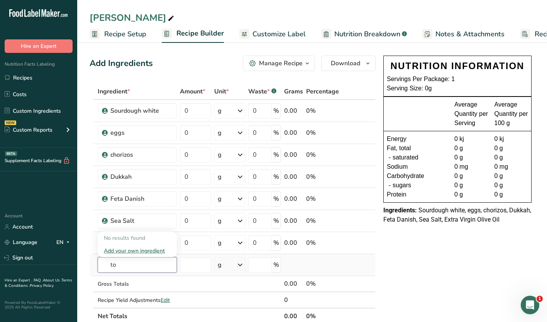
type input "t"
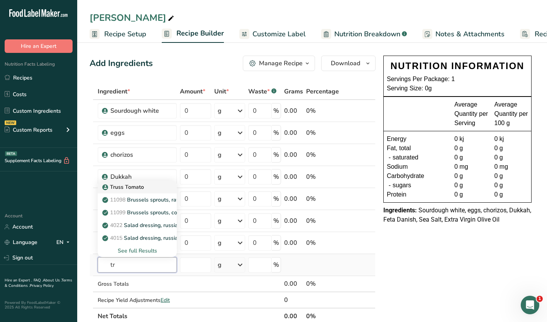
type input "t"
type input "cherry"
click at [122, 211] on p "Cherry Tomato" at bounding box center [125, 212] width 43 height 8
type input "Cherry Tomato"
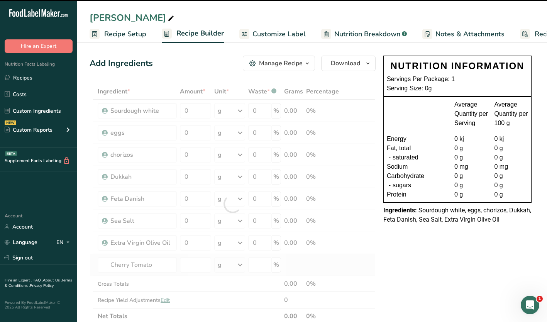
type input "0"
